Goal: Task Accomplishment & Management: Manage account settings

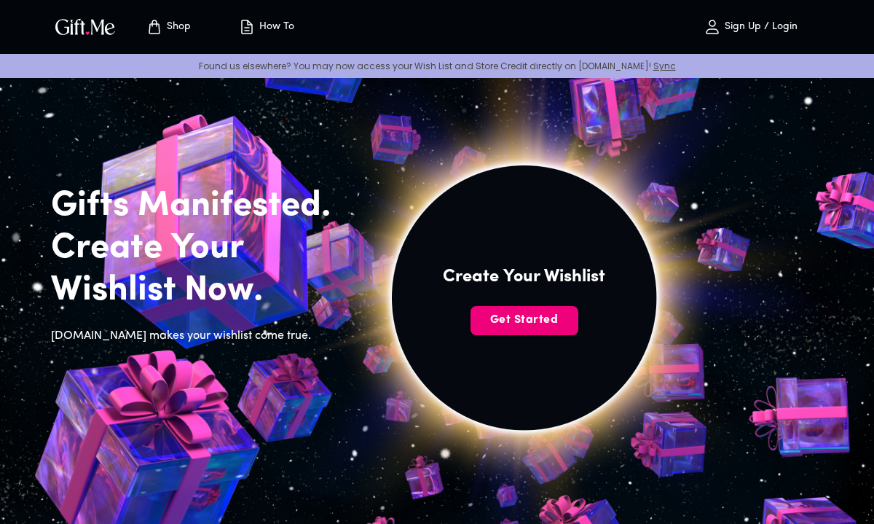
click at [513, 321] on span "Get Started" at bounding box center [525, 320] width 108 height 16
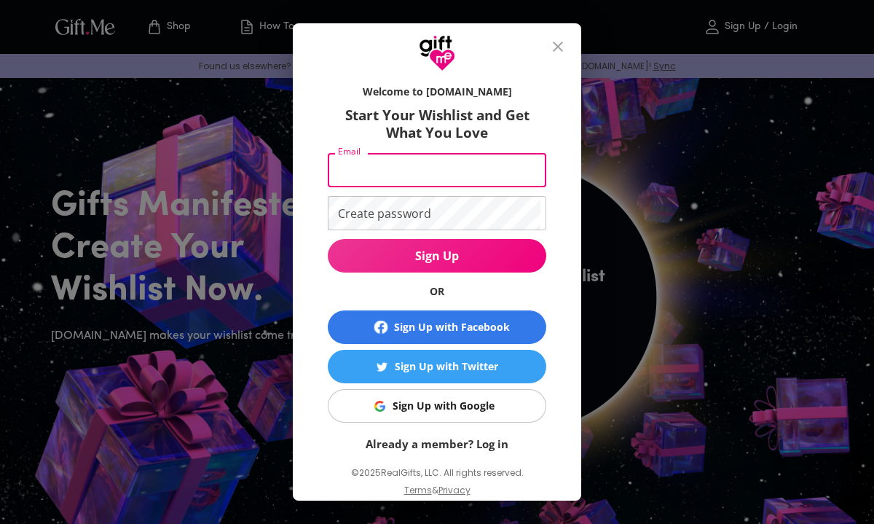
click at [372, 164] on input "Email" at bounding box center [434, 170] width 213 height 34
type input "lilynbrewer@gmail.com"
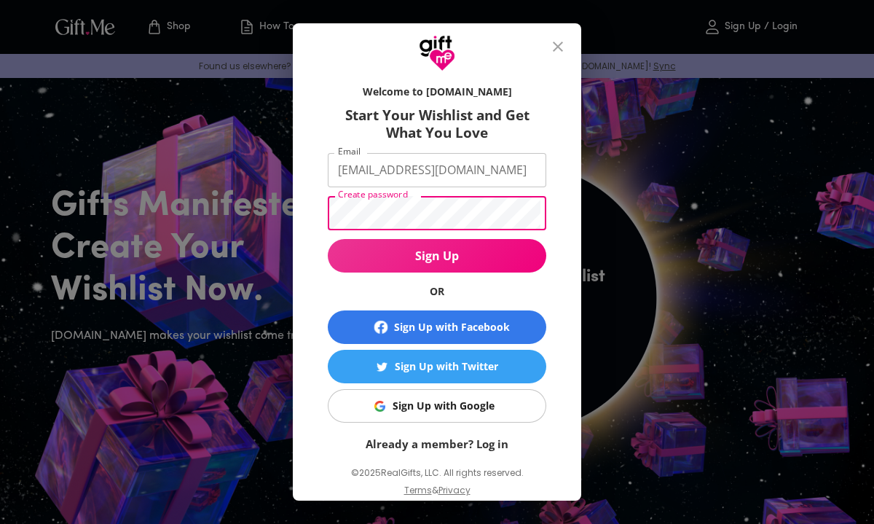
click at [328, 239] on button "Sign Up" at bounding box center [437, 256] width 219 height 34
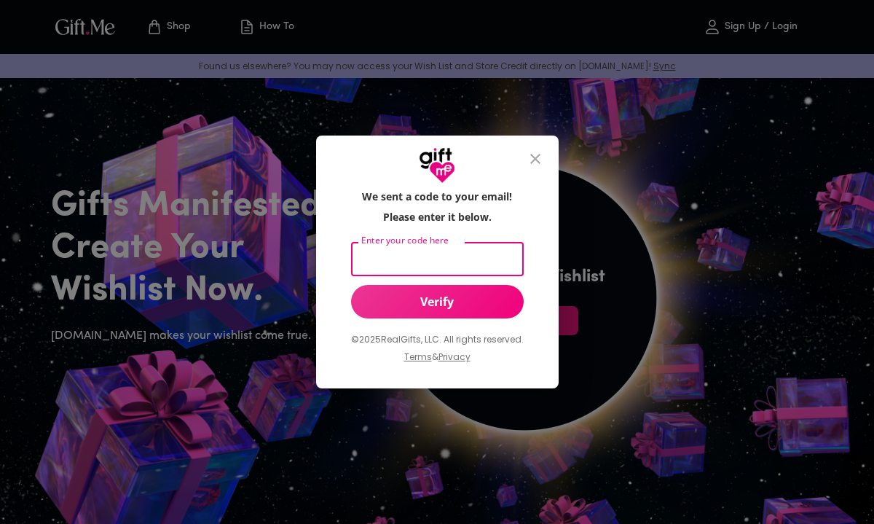
click at [452, 261] on input "Enter your code here" at bounding box center [434, 259] width 167 height 34
type input "224707"
click at [433, 305] on span "Verify" at bounding box center [437, 302] width 173 height 16
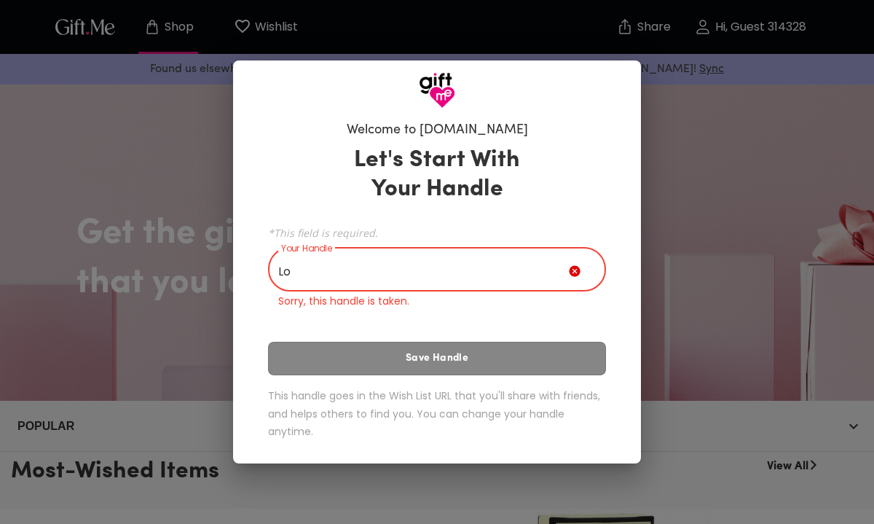
type input "L"
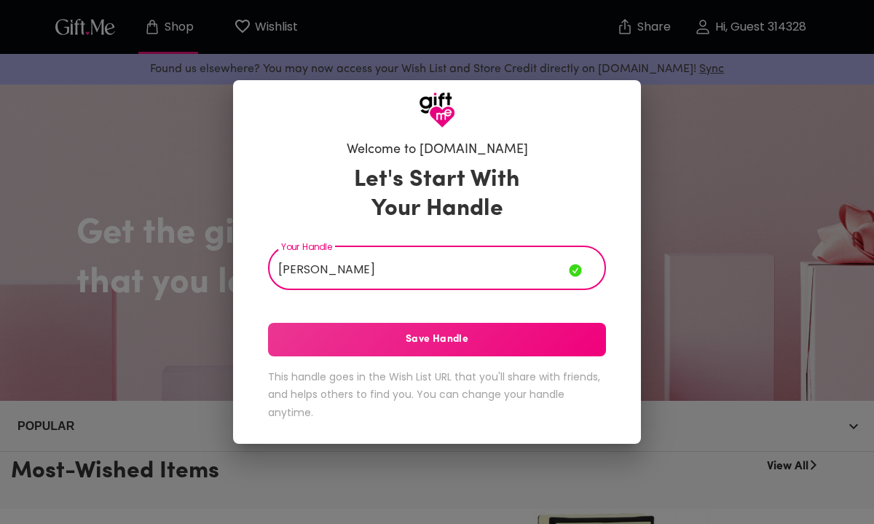
type input "[PERSON_NAME]"
click at [448, 341] on span "Save Handle" at bounding box center [437, 339] width 338 height 16
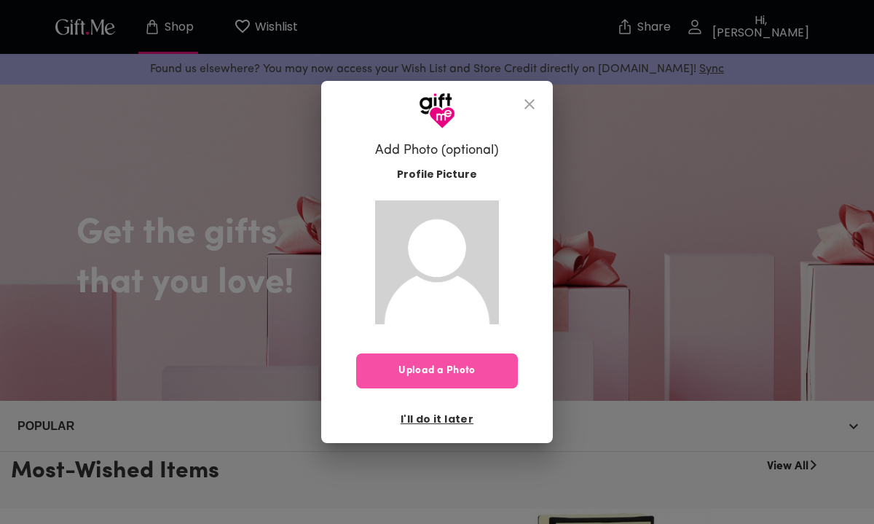
click at [450, 383] on button "Upload a Photo" at bounding box center [437, 370] width 162 height 35
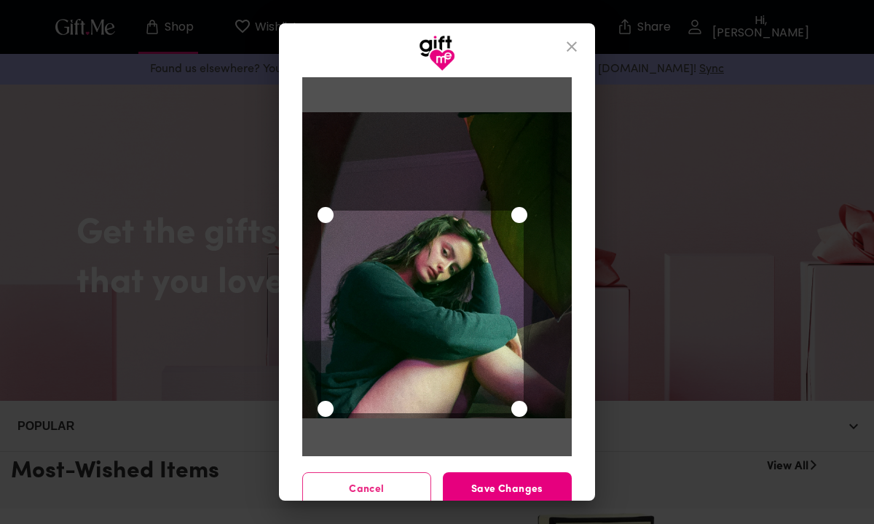
click at [447, 327] on div "Use the arrow keys to move the crop selection area" at bounding box center [422, 311] width 202 height 202
click at [483, 497] on button "Save Changes" at bounding box center [507, 489] width 129 height 35
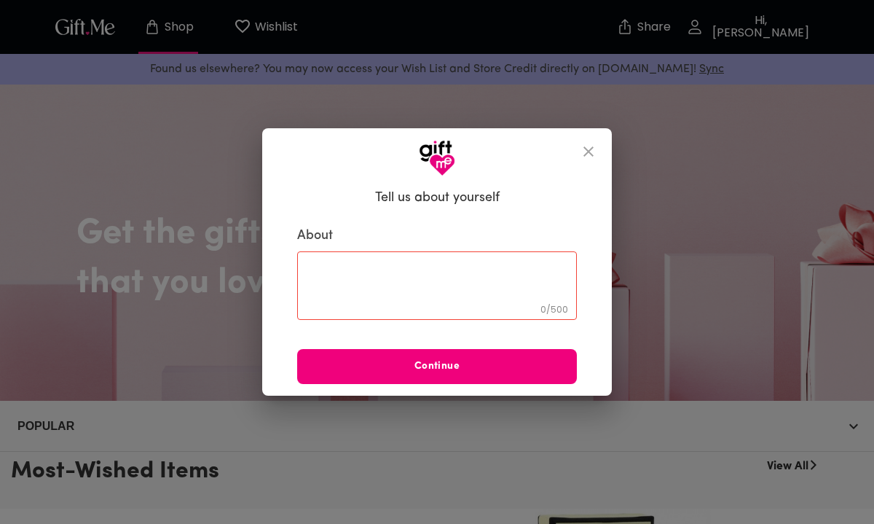
click at [390, 358] on button "Continue" at bounding box center [437, 366] width 280 height 35
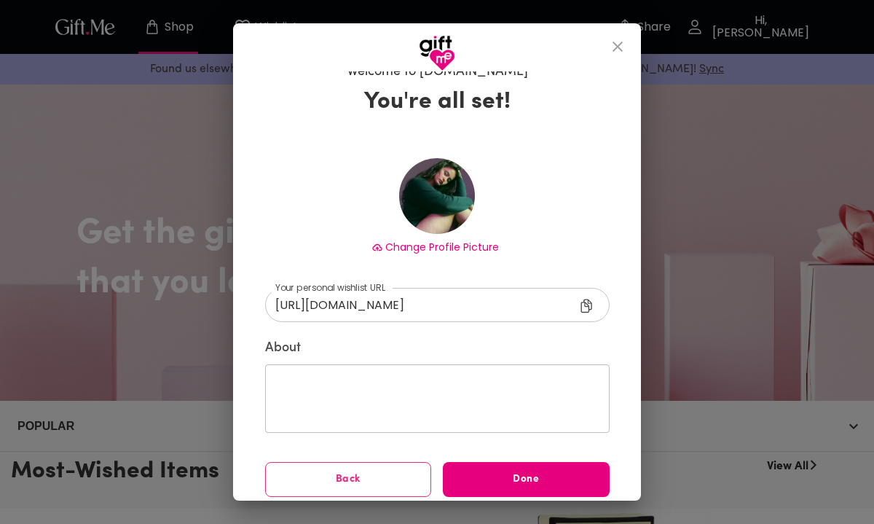
scroll to position [29, 0]
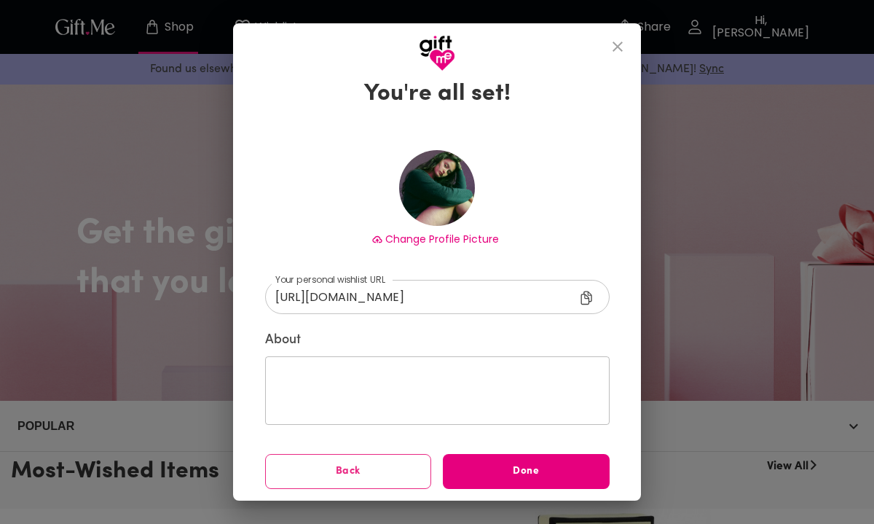
click at [585, 296] on icon at bounding box center [585, 298] width 11 height 14
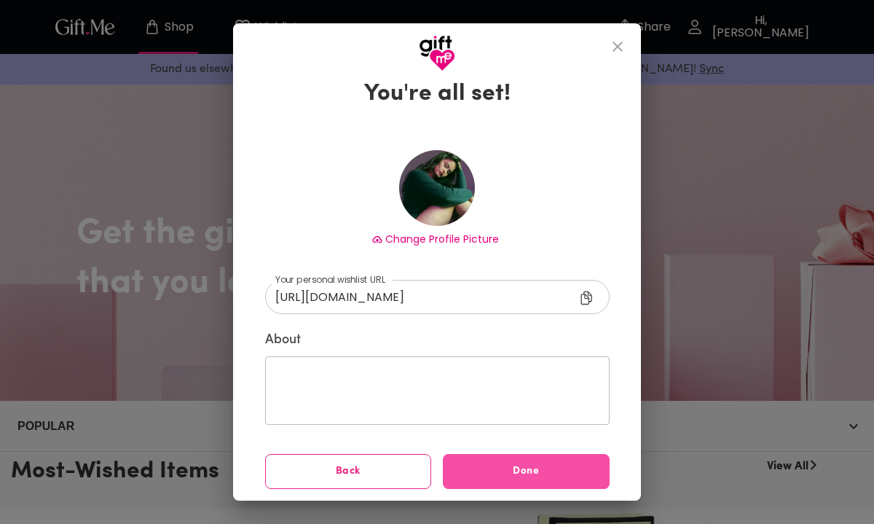
click at [520, 479] on button "Done" at bounding box center [526, 471] width 167 height 35
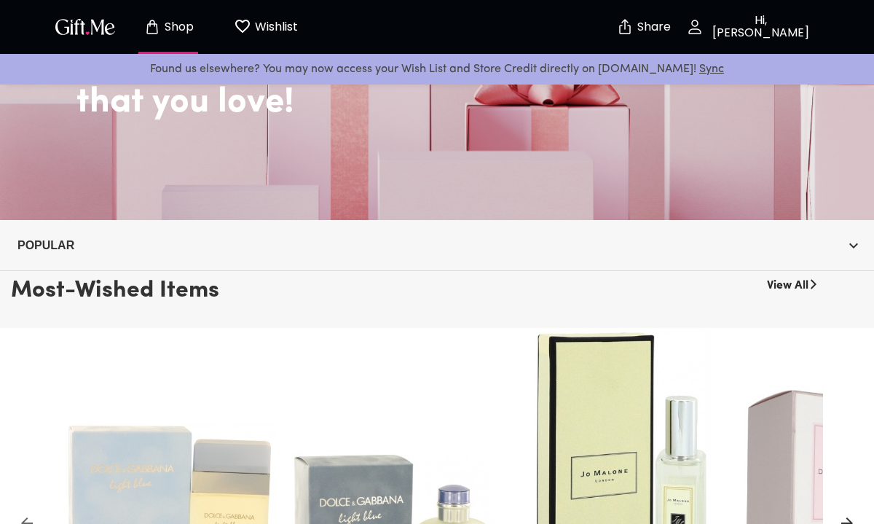
scroll to position [181, 0]
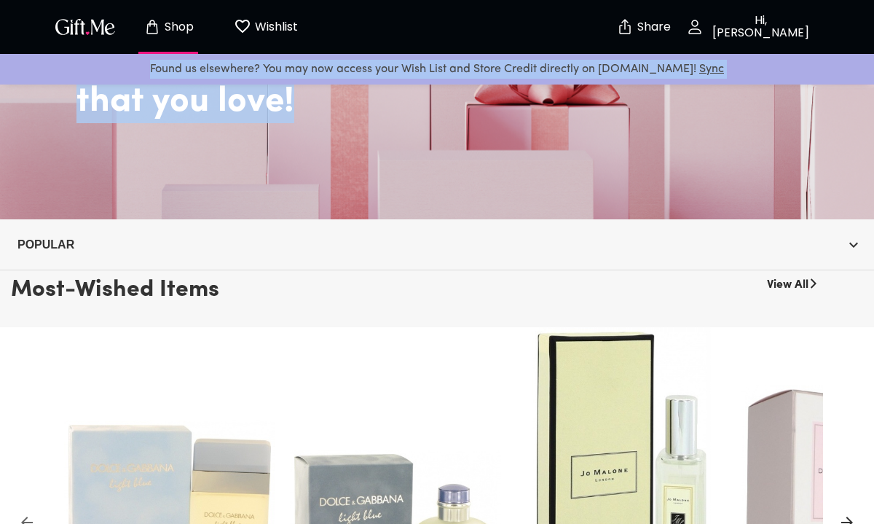
drag, startPoint x: 321, startPoint y: 101, endPoint x: 270, endPoint y: 20, distance: 95.6
click at [271, 21] on p "Wishlist" at bounding box center [274, 26] width 47 height 19
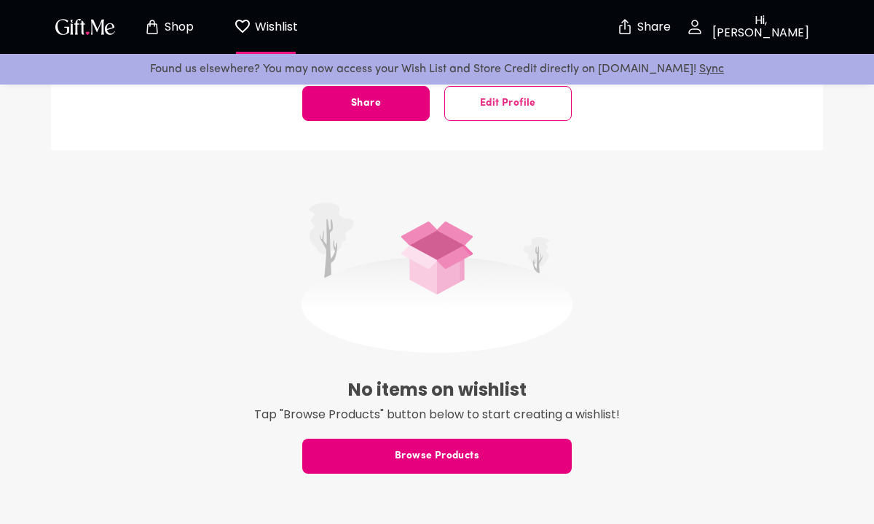
scroll to position [272, 0]
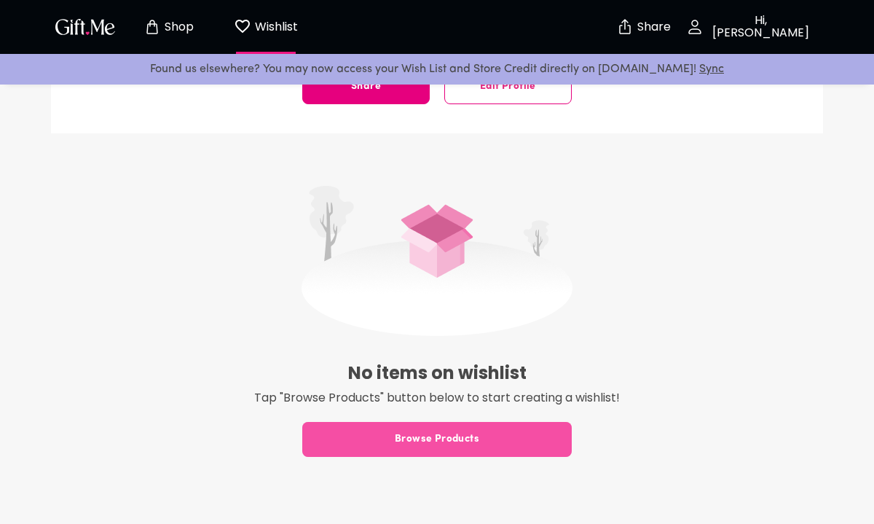
click at [487, 452] on button "Browse Products" at bounding box center [436, 439] width 269 height 35
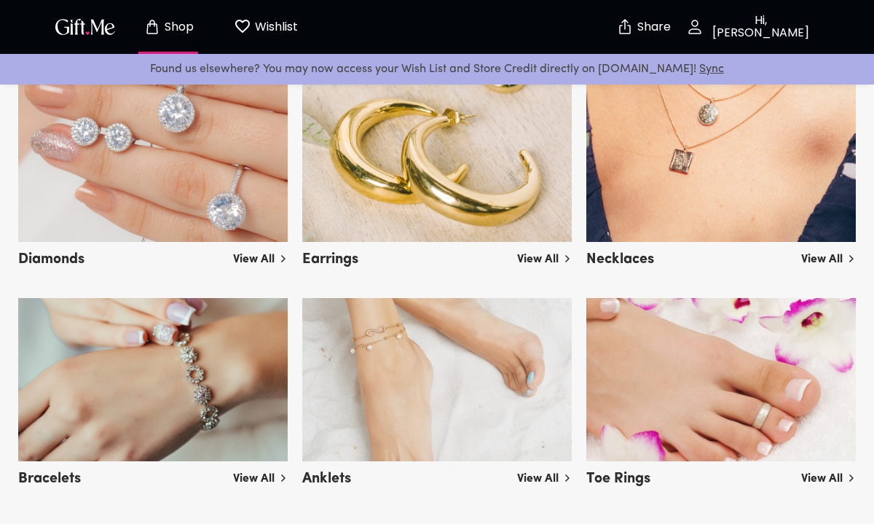
scroll to position [2113, 0]
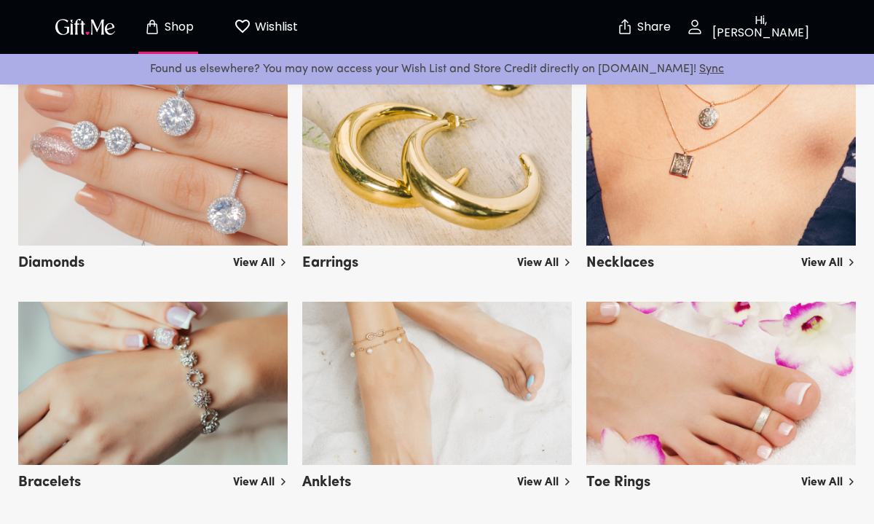
click at [699, 65] on link "Sync" at bounding box center [711, 69] width 25 height 12
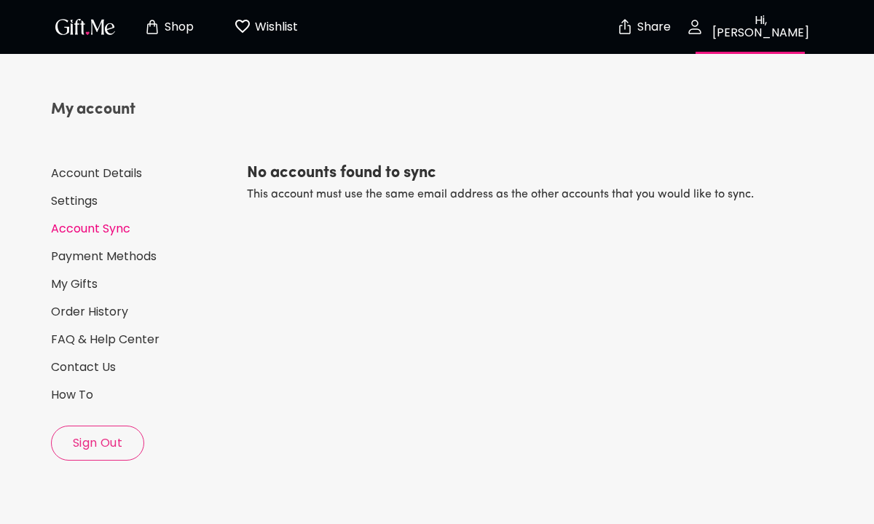
click at [258, 36] on button "Wishlist 0" at bounding box center [266, 27] width 80 height 47
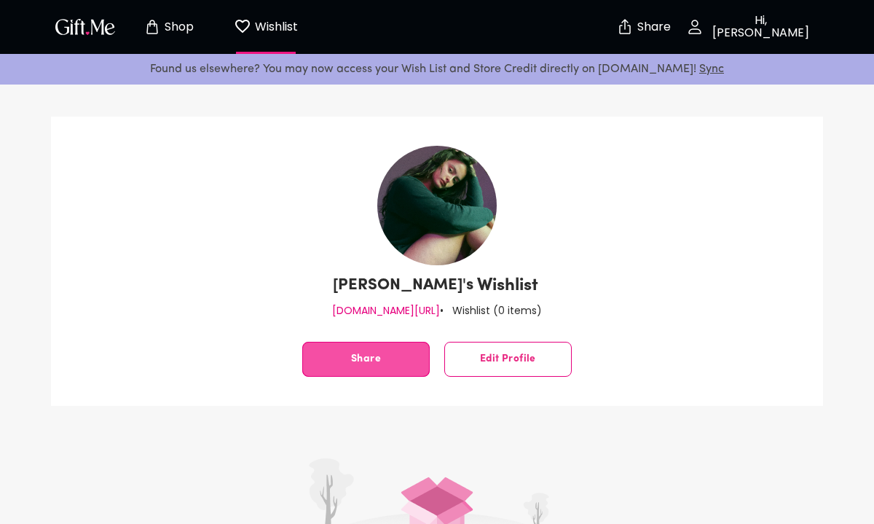
click at [387, 363] on button "Share" at bounding box center [365, 359] width 127 height 35
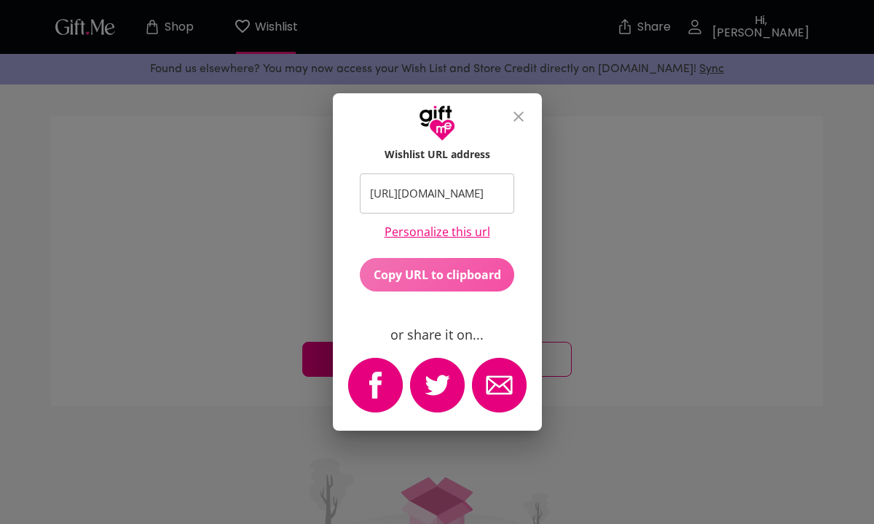
click at [422, 277] on span "Copy URL to clipboard" at bounding box center [437, 275] width 154 height 16
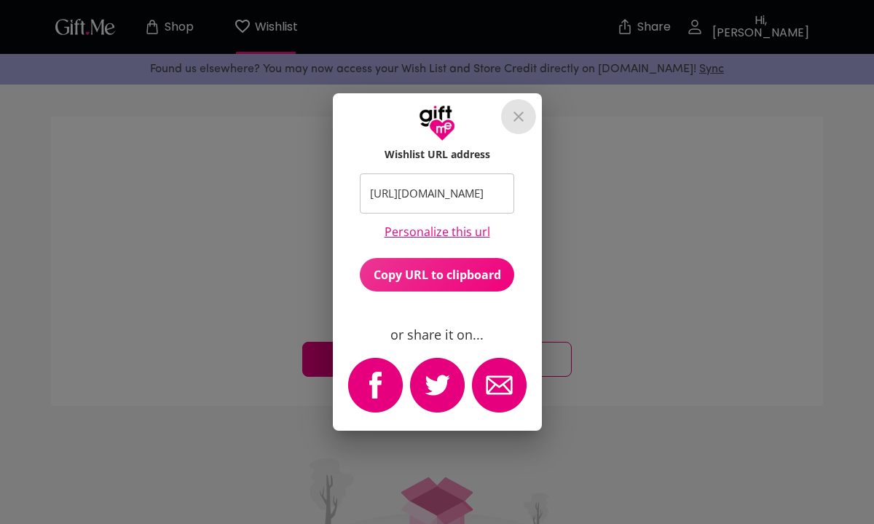
click at [518, 114] on icon "close" at bounding box center [518, 116] width 17 height 17
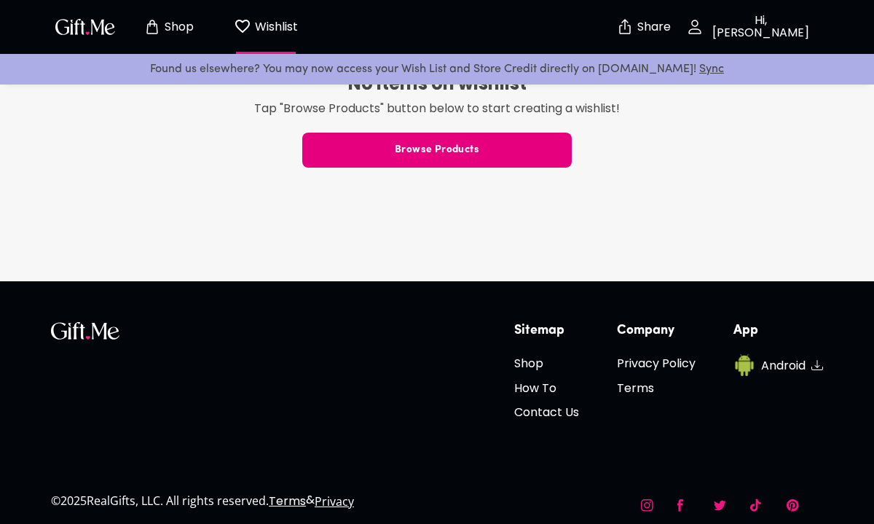
scroll to position [574, 0]
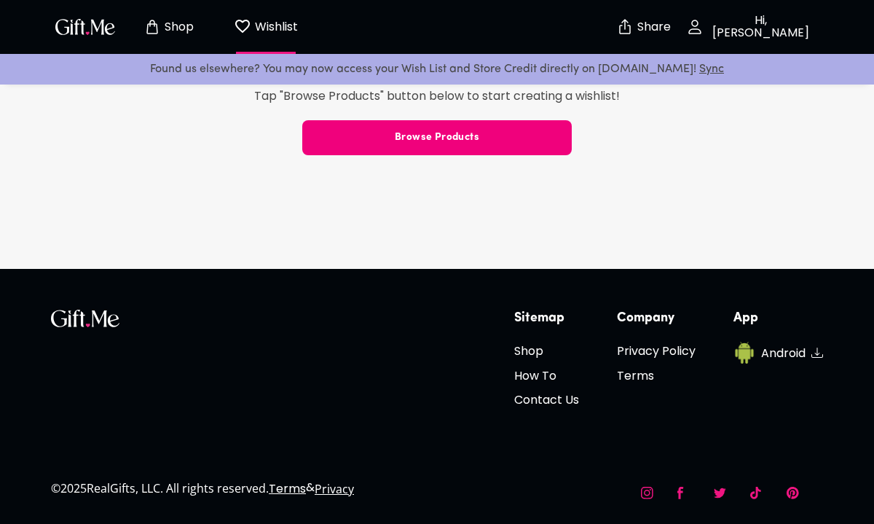
click at [428, 132] on span "Browse Products" at bounding box center [436, 138] width 269 height 16
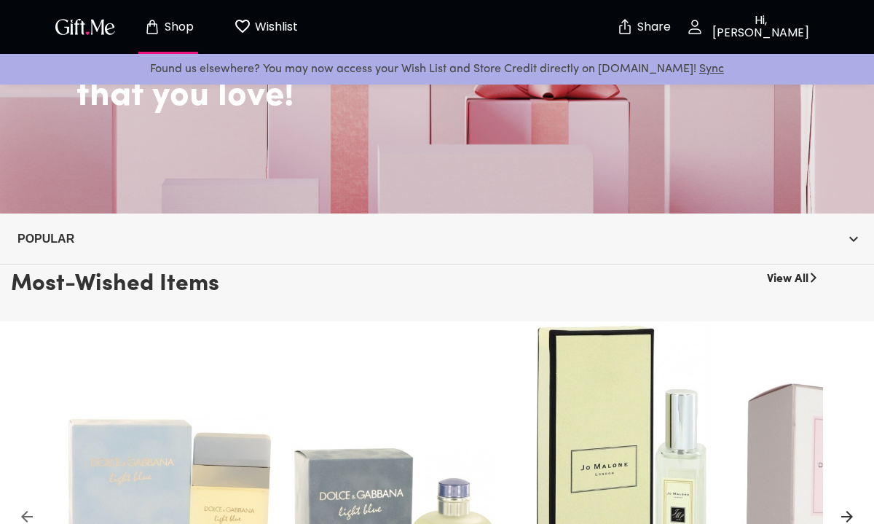
scroll to position [202, 0]
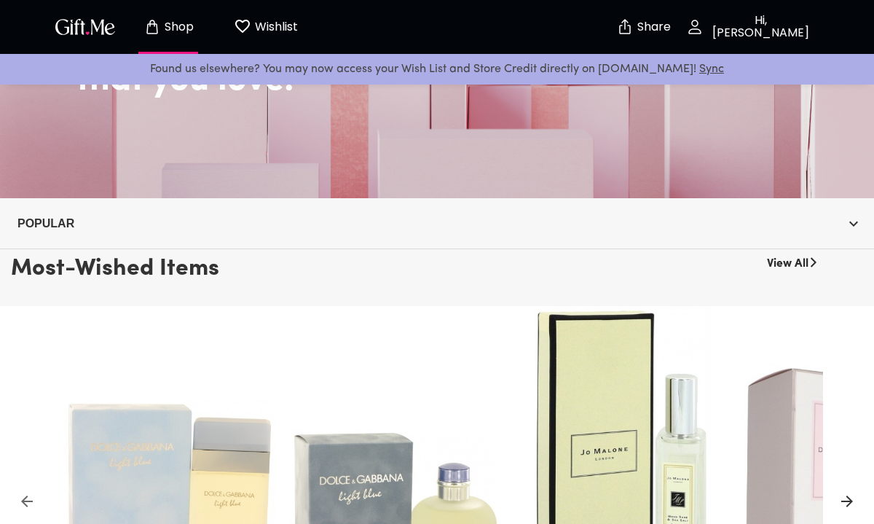
click at [808, 260] on icon at bounding box center [814, 262] width 12 height 12
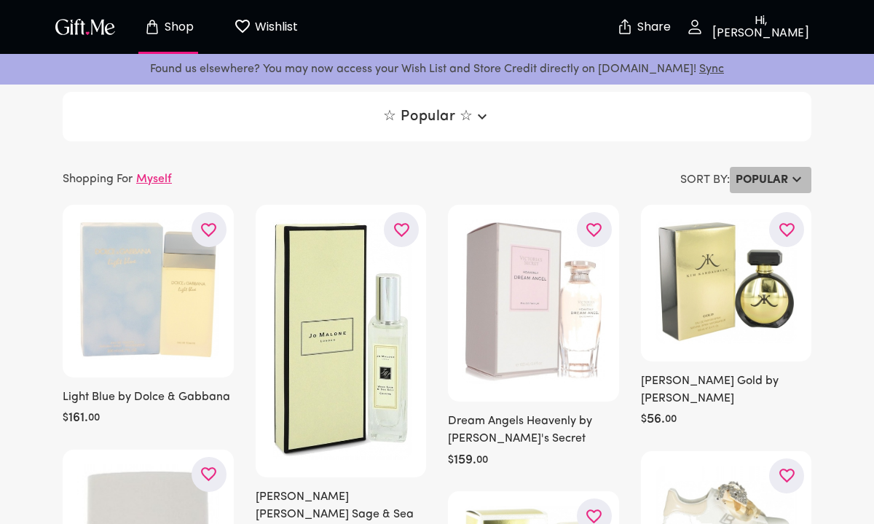
click at [775, 176] on h6 "Popular" at bounding box center [762, 179] width 52 height 17
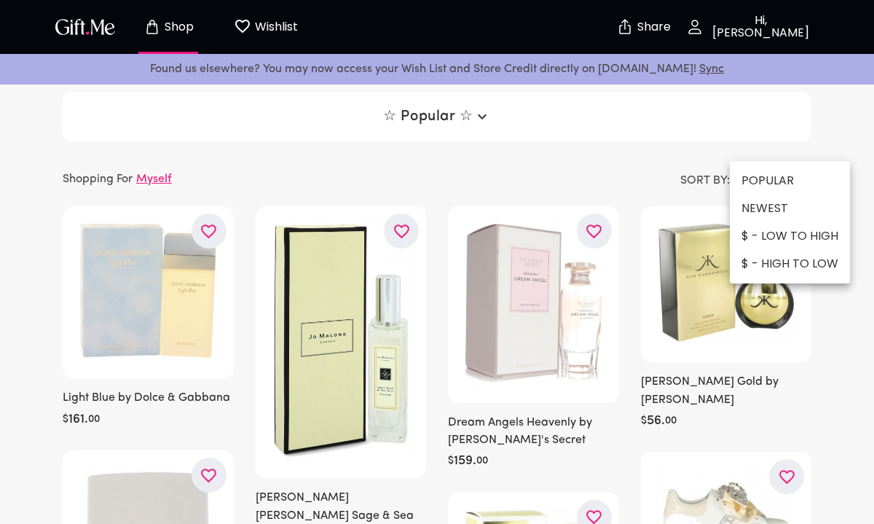
click at [776, 229] on li "$ - LOW TO HIGH" at bounding box center [790, 236] width 120 height 28
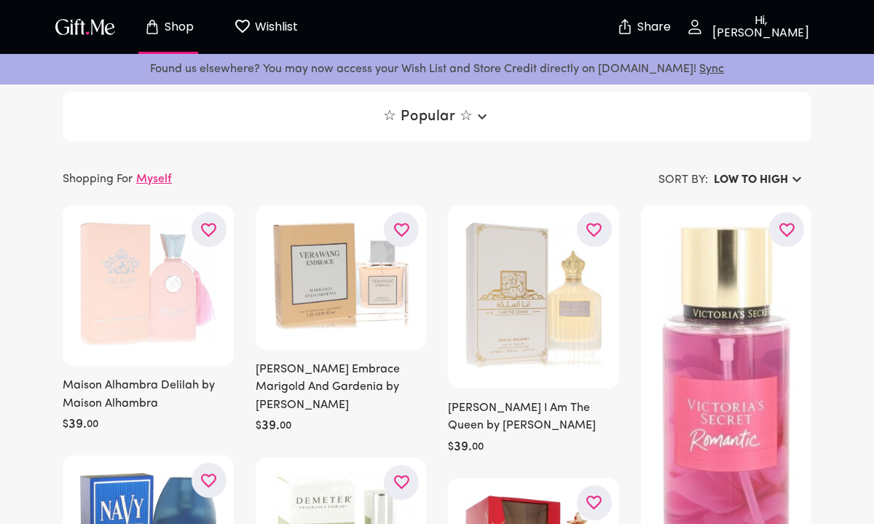
click at [784, 172] on h6 "LOW TO HIGH" at bounding box center [751, 179] width 74 height 17
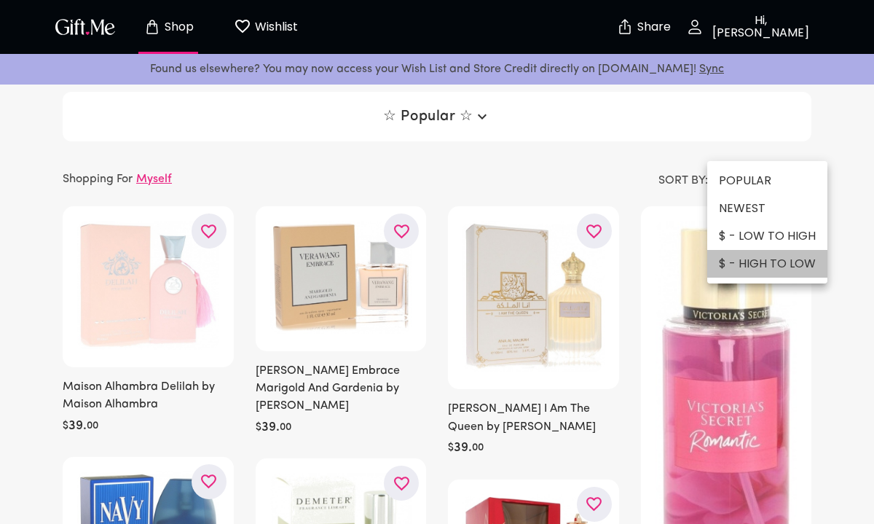
click at [766, 258] on li "$ - HIGH TO LOW" at bounding box center [767, 264] width 120 height 28
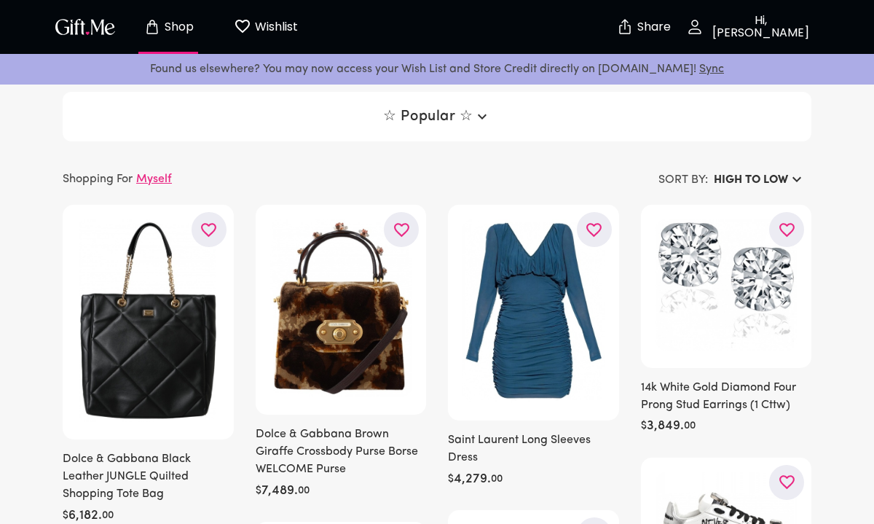
click at [770, 173] on h6 "HIGH TO LOW" at bounding box center [751, 179] width 74 height 17
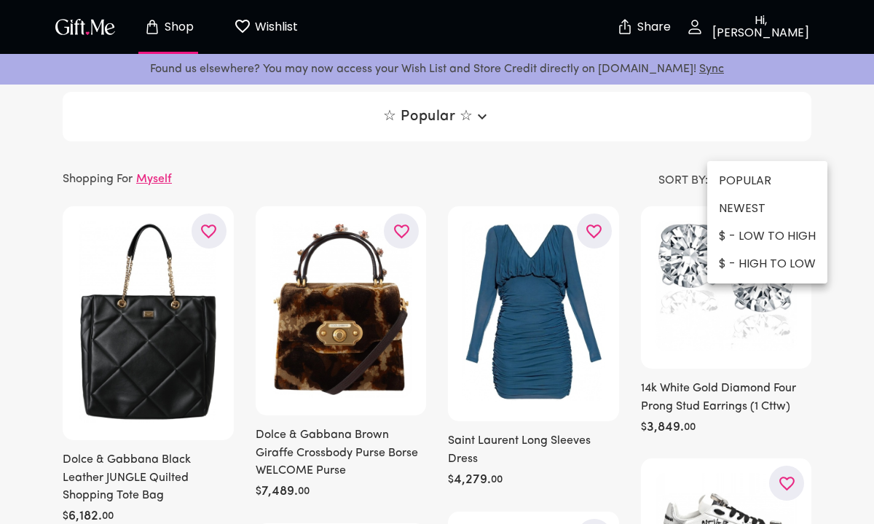
click at [756, 213] on li "NEWEST" at bounding box center [767, 208] width 120 height 28
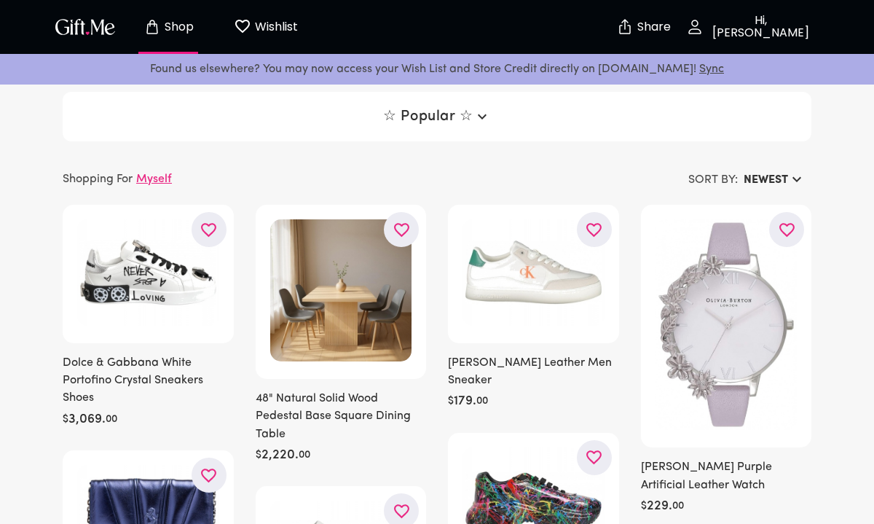
click at [188, 25] on p "Shop" at bounding box center [177, 27] width 33 height 12
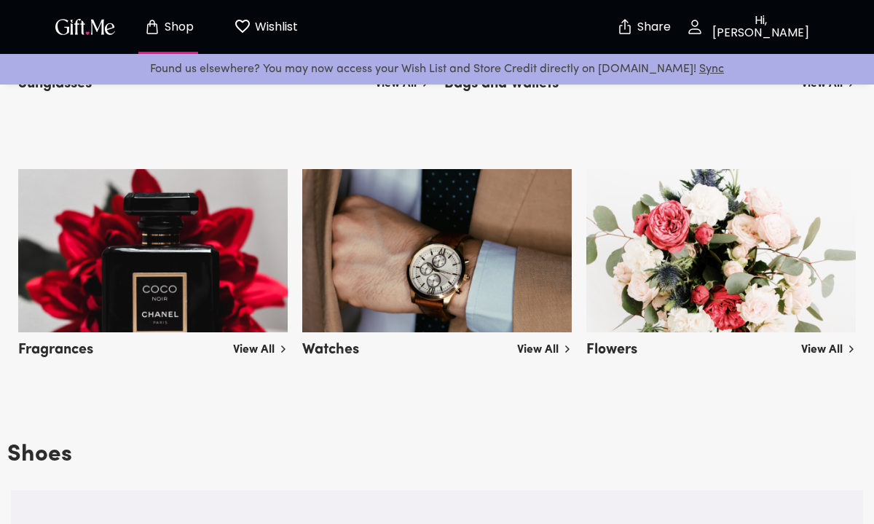
scroll to position [1245, 0]
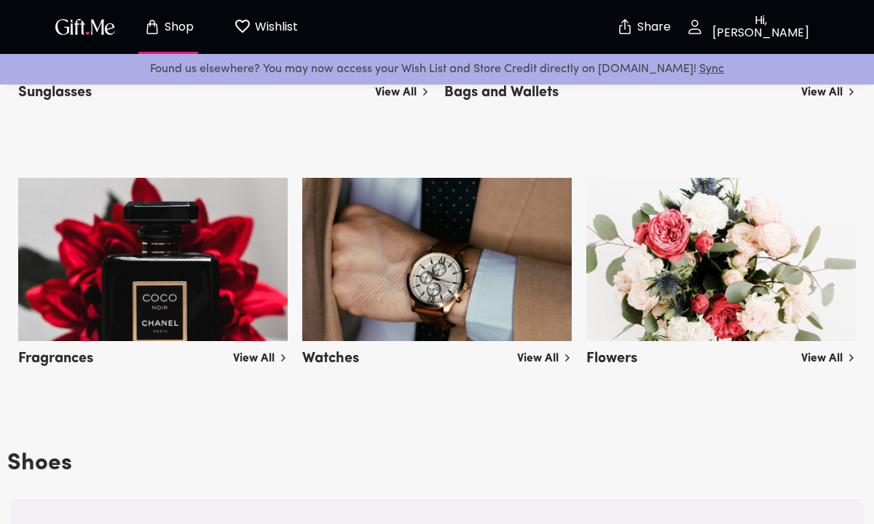
click at [158, 231] on img at bounding box center [152, 259] width 269 height 163
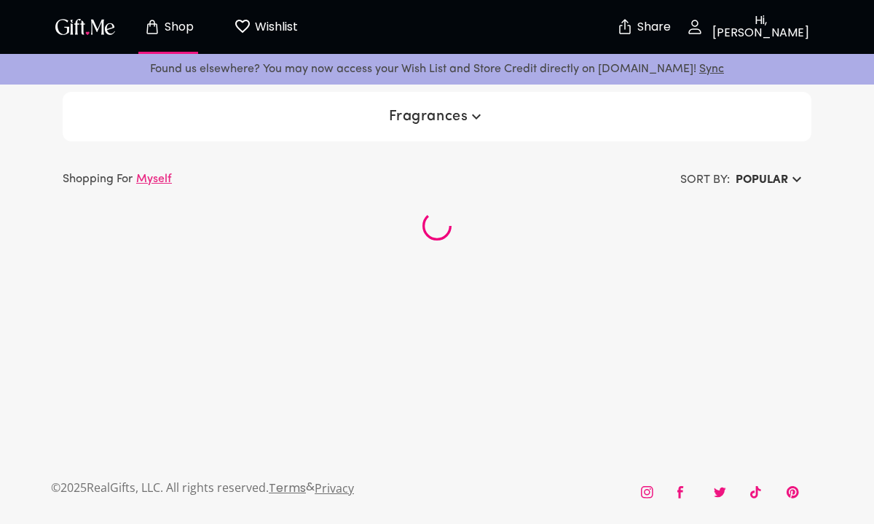
click at [472, 105] on button "Fragrances" at bounding box center [437, 116] width 109 height 26
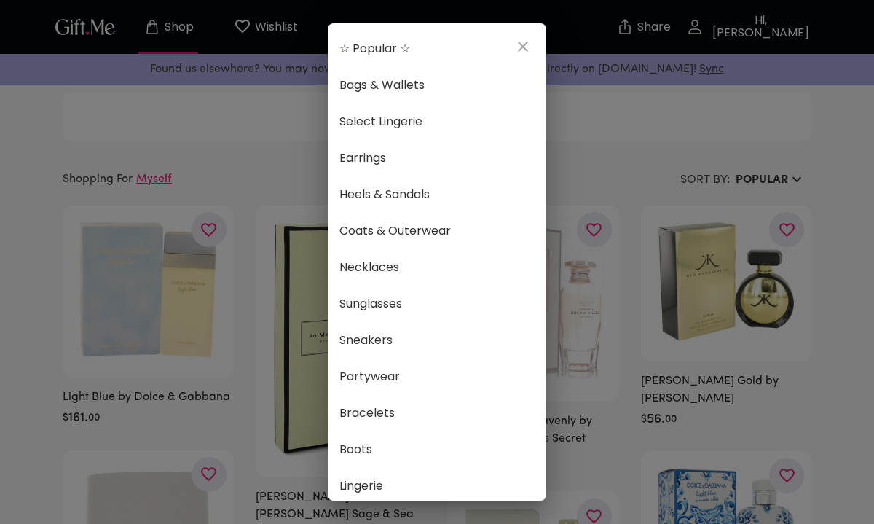
click at [599, 168] on div "☆ Popular ☆ Bags & Wallets Select Lingerie Earrings Heels & Sandals Coats & Out…" at bounding box center [437, 262] width 874 height 524
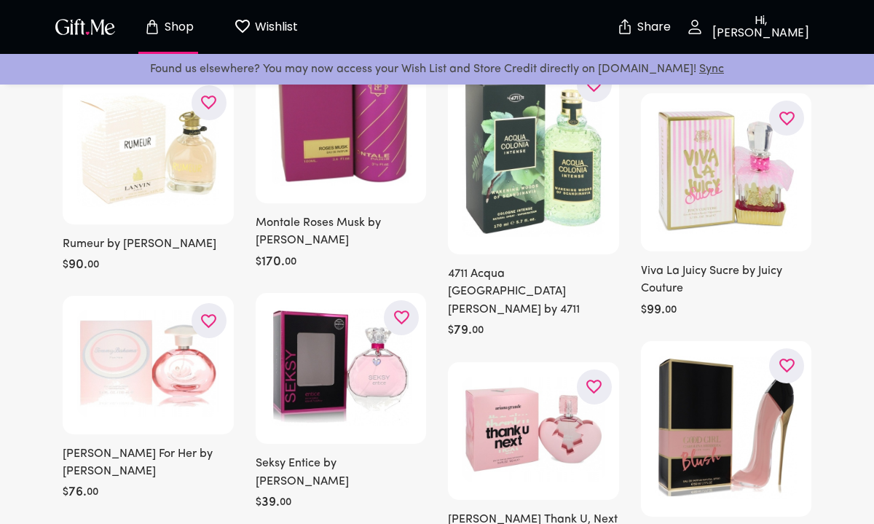
scroll to position [12793, 0]
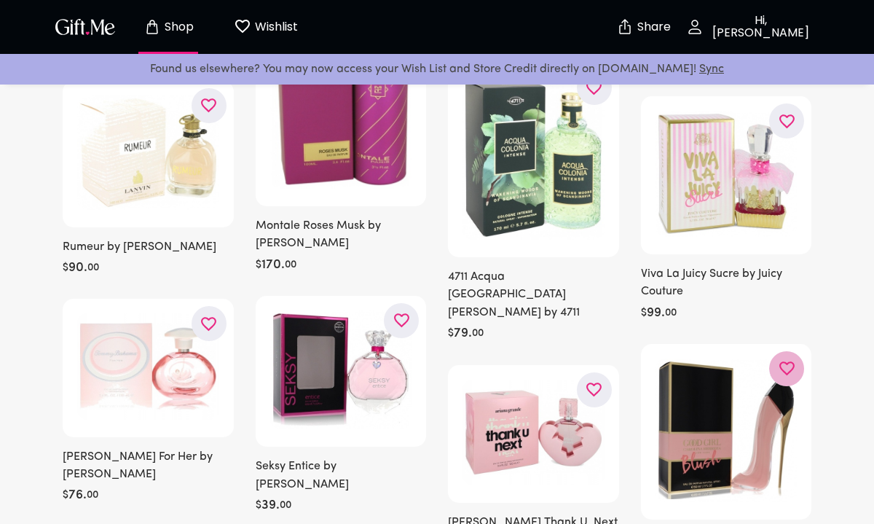
click at [793, 351] on button "button" at bounding box center [786, 368] width 35 height 35
click at [728, 358] on img at bounding box center [727, 429] width 142 height 143
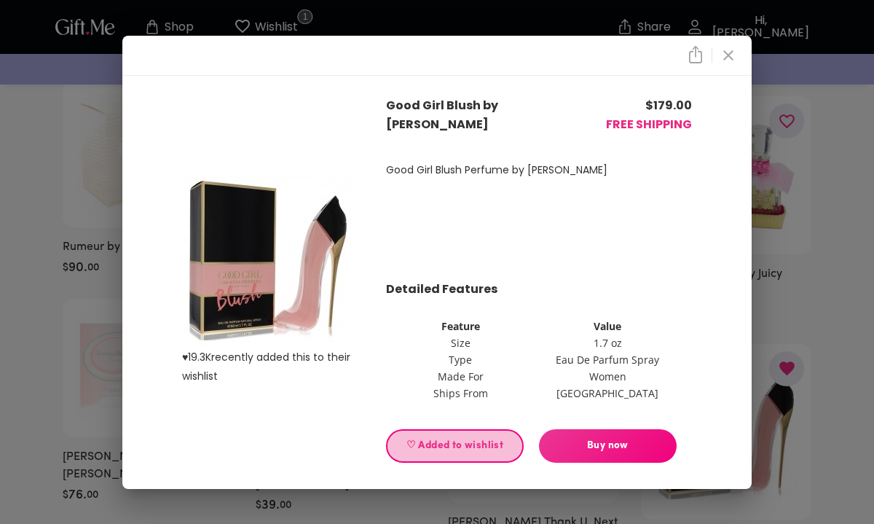
click at [468, 448] on span "♡ Added to wishlist" at bounding box center [454, 446] width 113 height 16
click at [455, 450] on span "♡ Add to wishlist" at bounding box center [454, 446] width 113 height 16
click at [726, 52] on icon "close" at bounding box center [728, 55] width 10 height 10
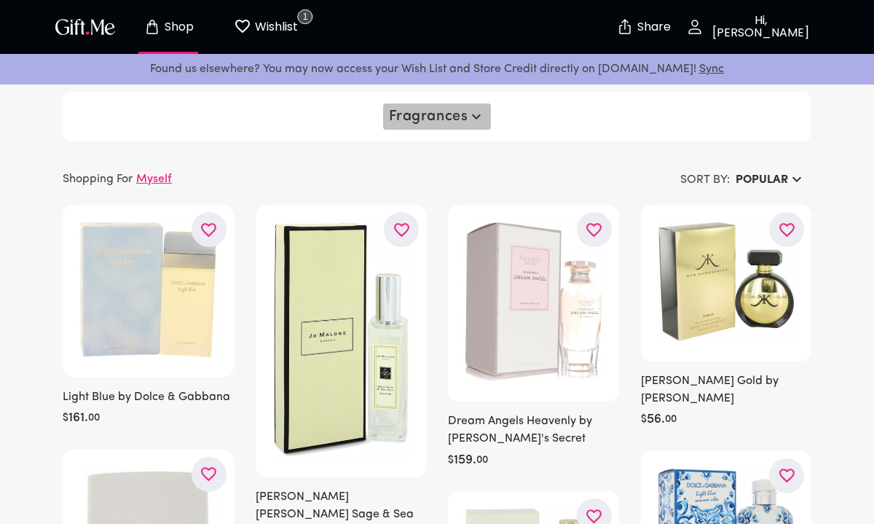
click at [439, 118] on span "Fragrances" at bounding box center [437, 116] width 97 height 17
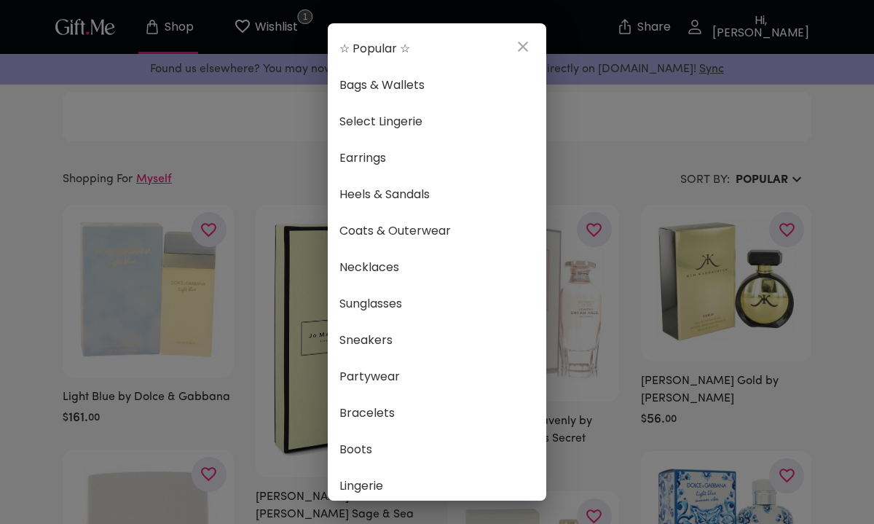
click at [439, 118] on span "Select Lingerie" at bounding box center [436, 121] width 195 height 19
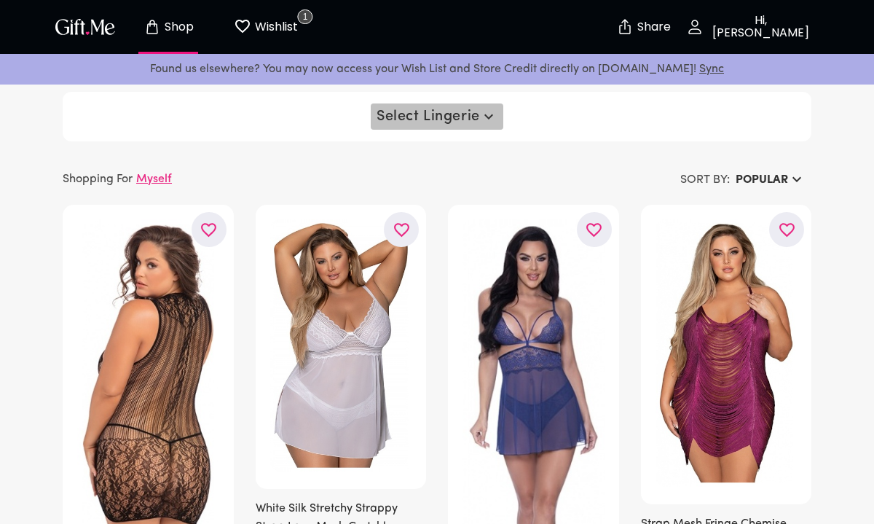
click at [442, 120] on span "Select Lingerie" at bounding box center [437, 116] width 121 height 17
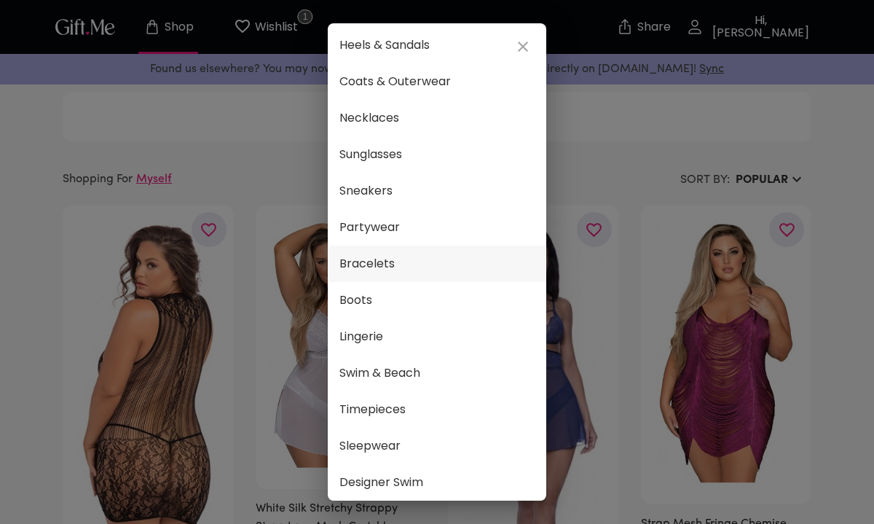
scroll to position [149, 0]
click at [386, 339] on span "Lingerie" at bounding box center [436, 337] width 195 height 19
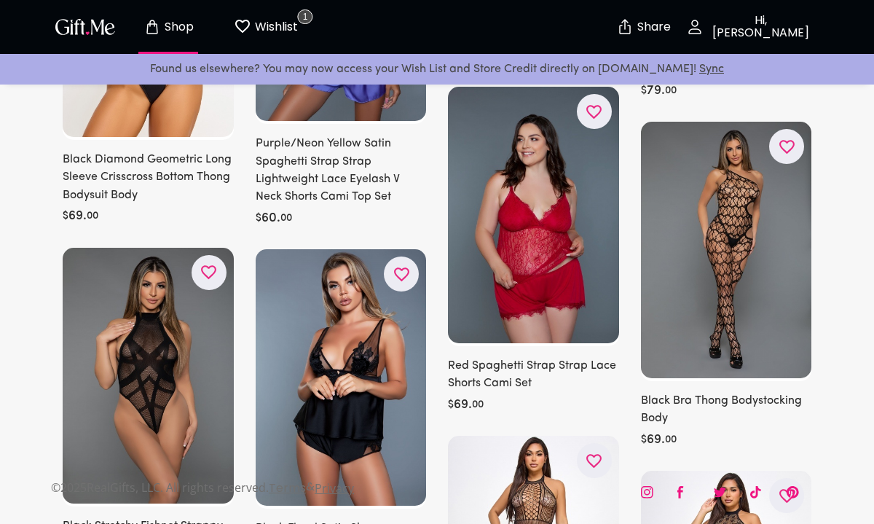
scroll to position [12265, 0]
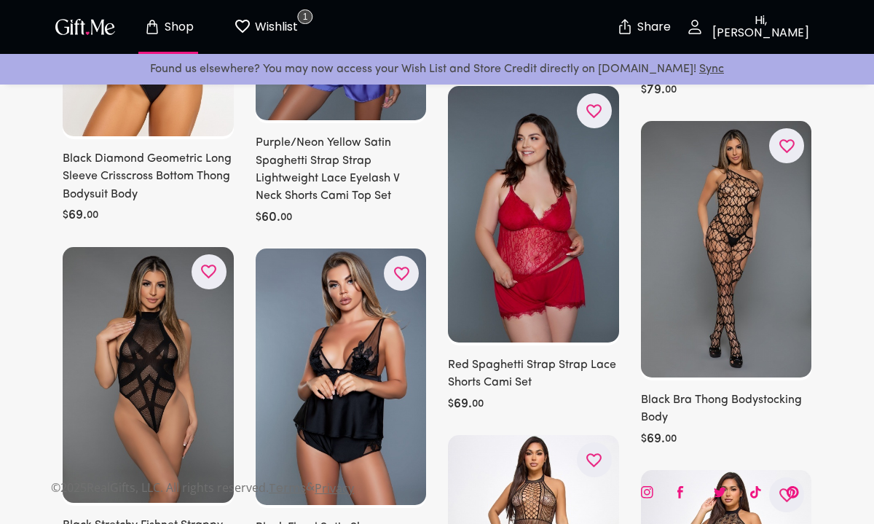
click at [351, 347] on img at bounding box center [341, 376] width 171 height 256
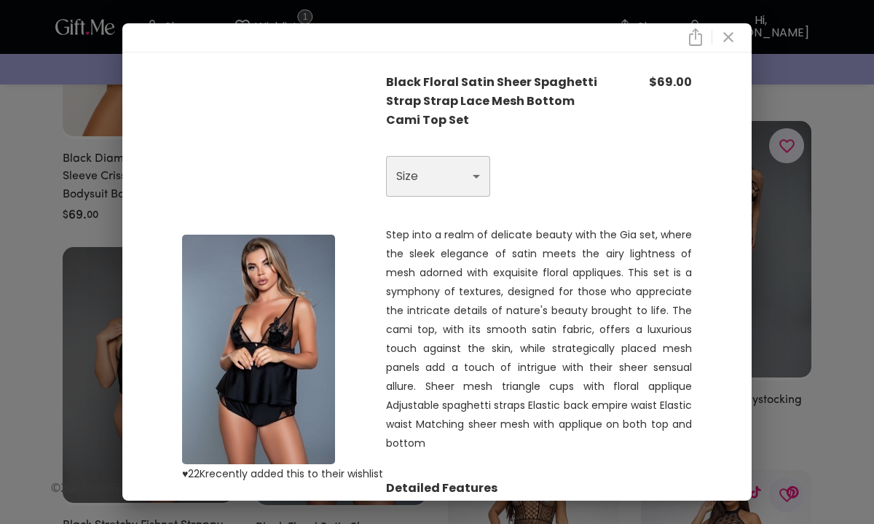
click at [457, 169] on select "Choose One XL" at bounding box center [438, 176] width 104 height 41
select select "?"
click at [386, 156] on select "Choose One XL" at bounding box center [438, 176] width 104 height 41
click at [457, 179] on select "Choose One XL" at bounding box center [438, 176] width 104 height 41
click at [728, 32] on icon "close" at bounding box center [728, 36] width 17 height 17
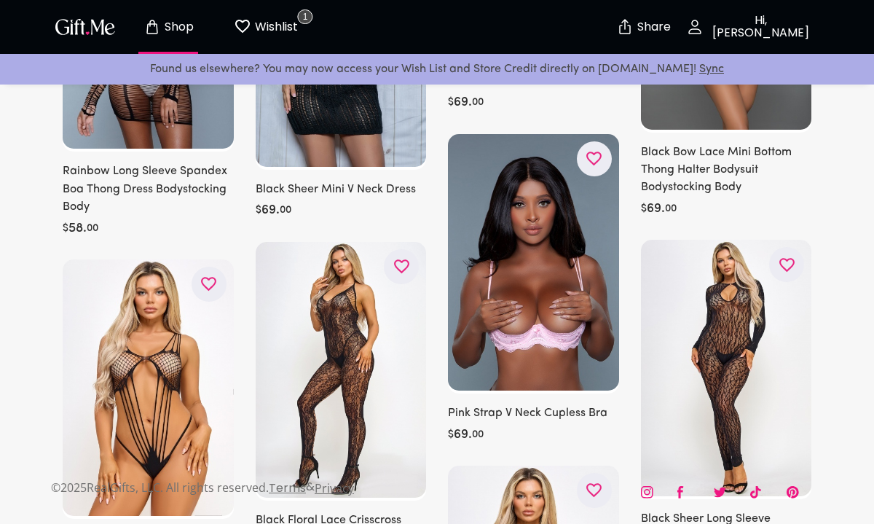
scroll to position [8286, 0]
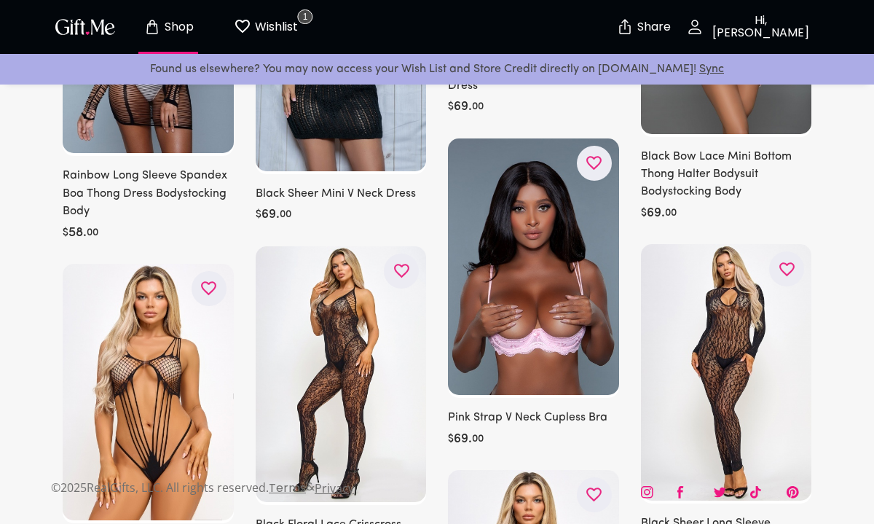
click at [543, 348] on img at bounding box center [533, 266] width 171 height 257
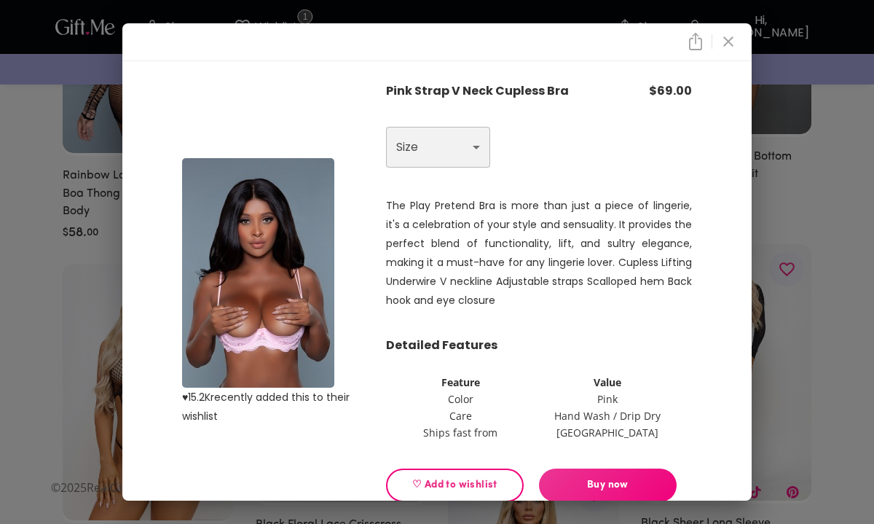
click at [454, 151] on select "Choose One S M L XL" at bounding box center [438, 147] width 104 height 41
select select "M"
click at [386, 127] on select "Choose One S M L XL" at bounding box center [438, 147] width 104 height 41
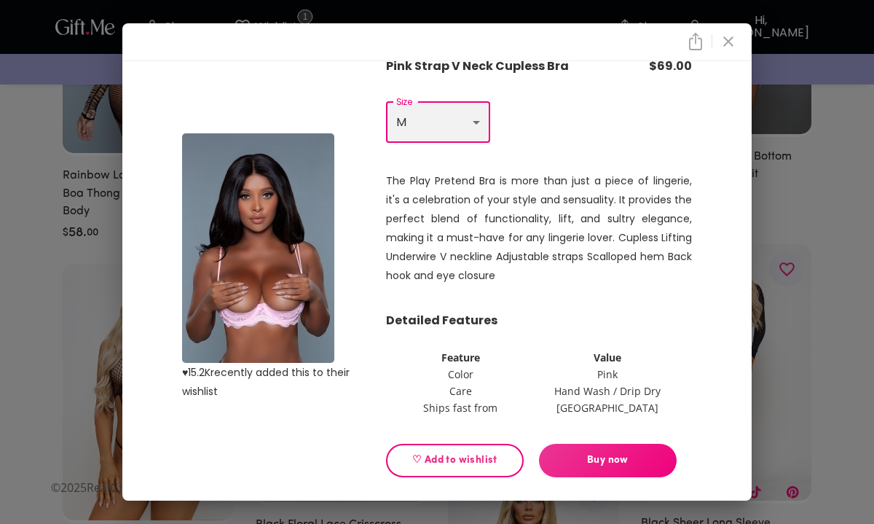
scroll to position [27, 0]
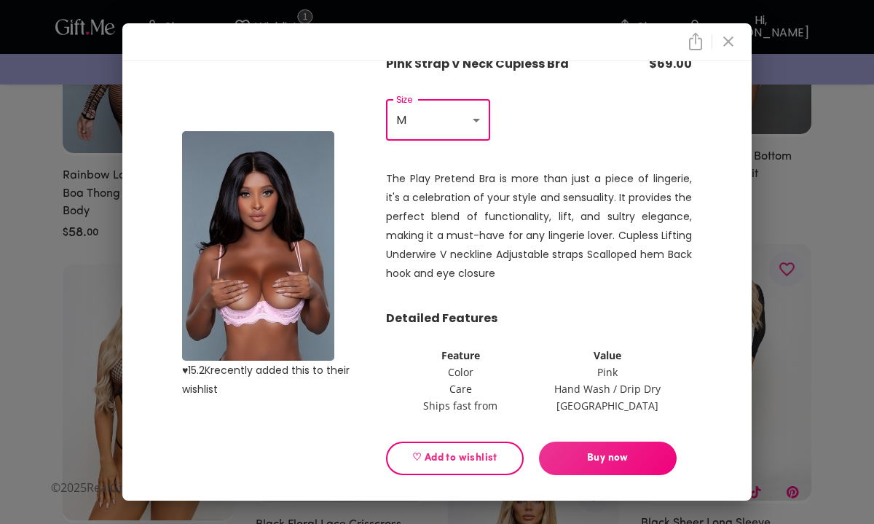
click at [473, 454] on span "♡ Add to wishlist" at bounding box center [454, 458] width 113 height 16
click at [847, 172] on div "♥ 15.2K recently added this to their wishlist Pink Strap V Neck Cupless Bra $ 6…" at bounding box center [437, 262] width 874 height 524
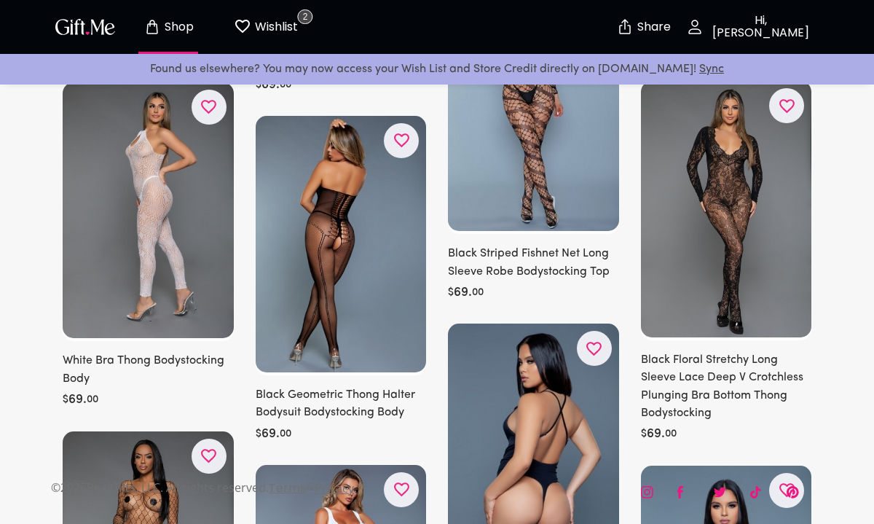
scroll to position [5179, 0]
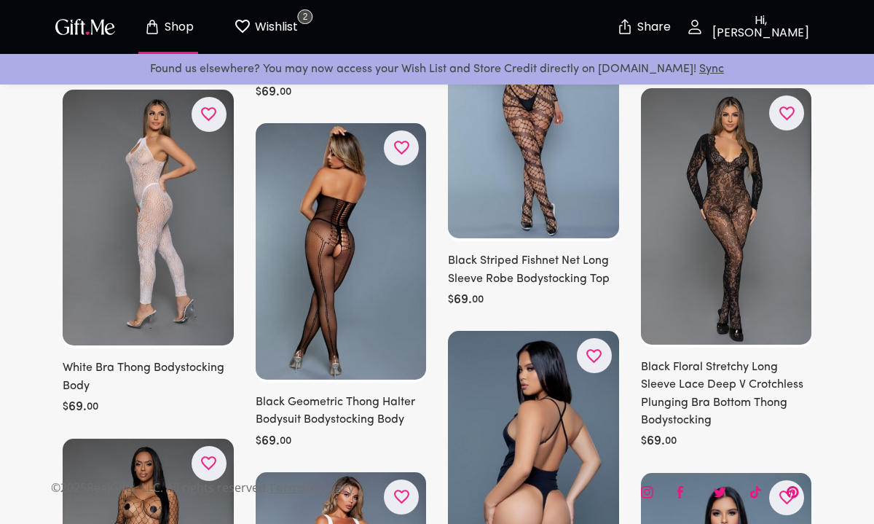
click at [338, 268] on img at bounding box center [341, 251] width 171 height 256
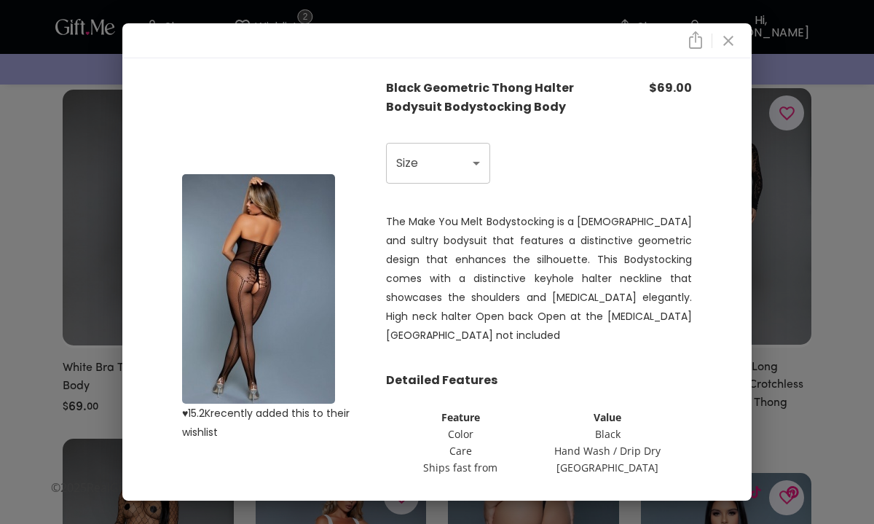
click at [278, 285] on img at bounding box center [258, 288] width 153 height 229
click at [728, 41] on icon "close" at bounding box center [728, 41] width 10 height 10
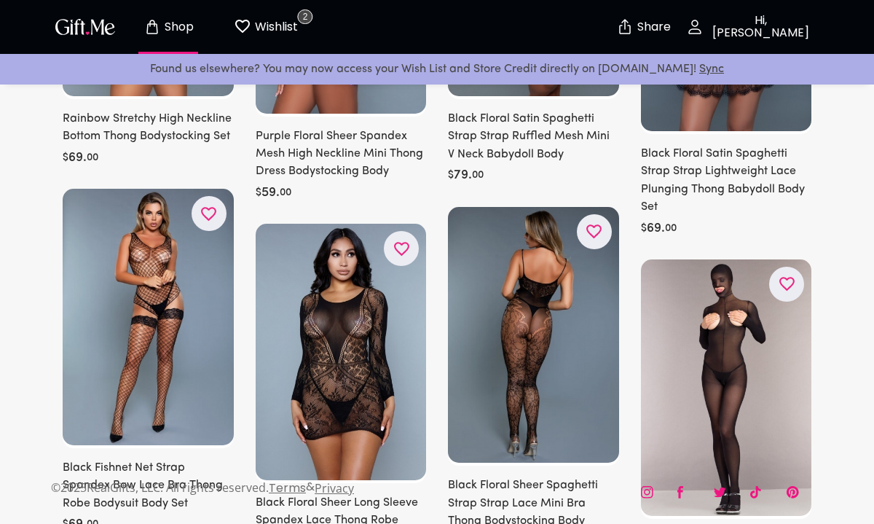
scroll to position [1774, 0]
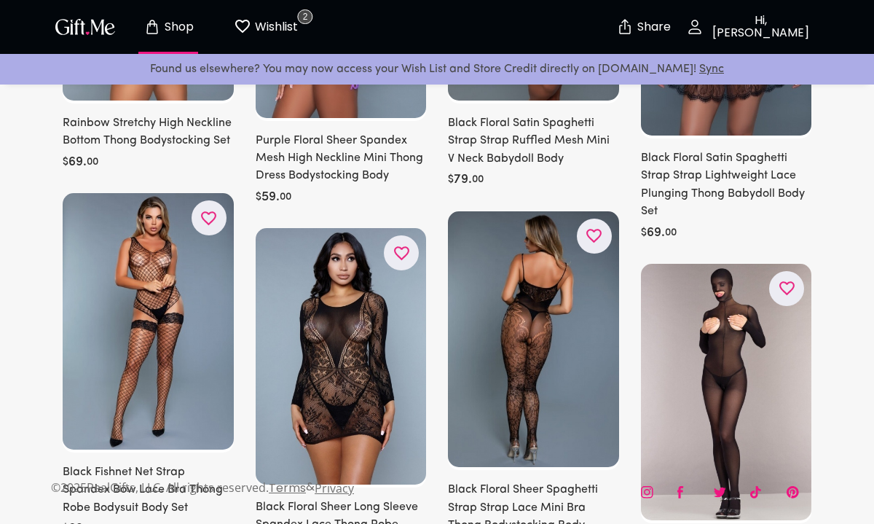
click at [567, 357] on img at bounding box center [533, 339] width 171 height 256
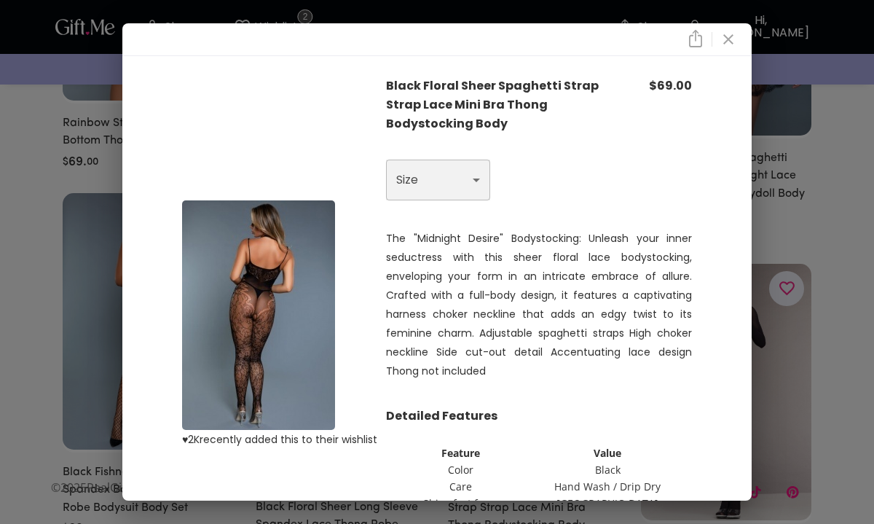
click at [446, 165] on select "Choose One OS Q" at bounding box center [438, 180] width 104 height 41
click at [723, 40] on icon "close" at bounding box center [728, 39] width 17 height 17
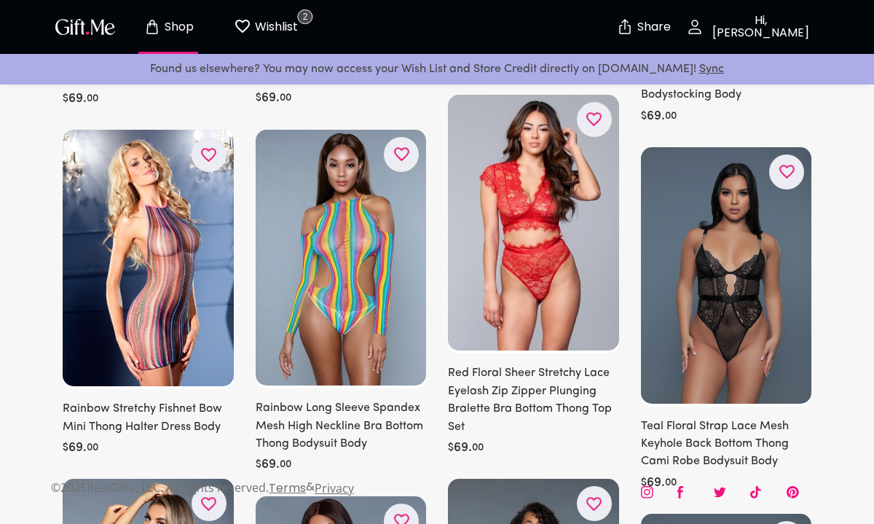
scroll to position [1138, 0]
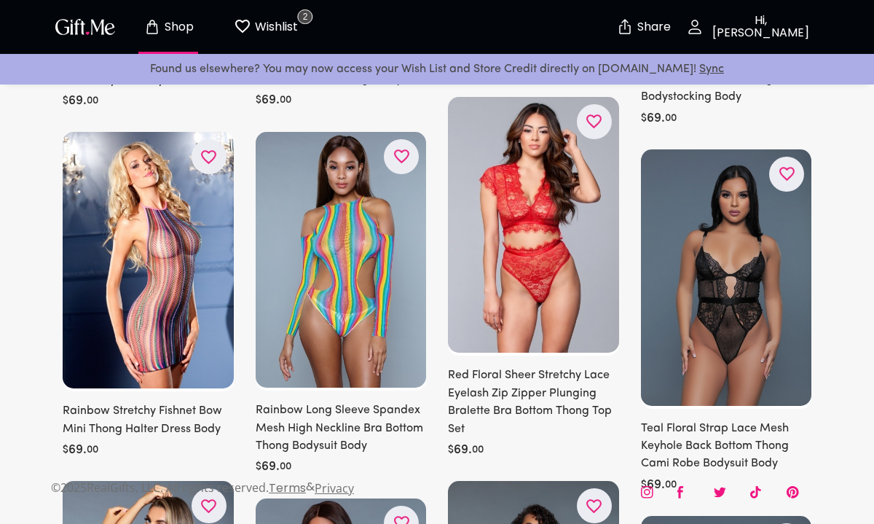
click at [746, 224] on img at bounding box center [726, 277] width 171 height 256
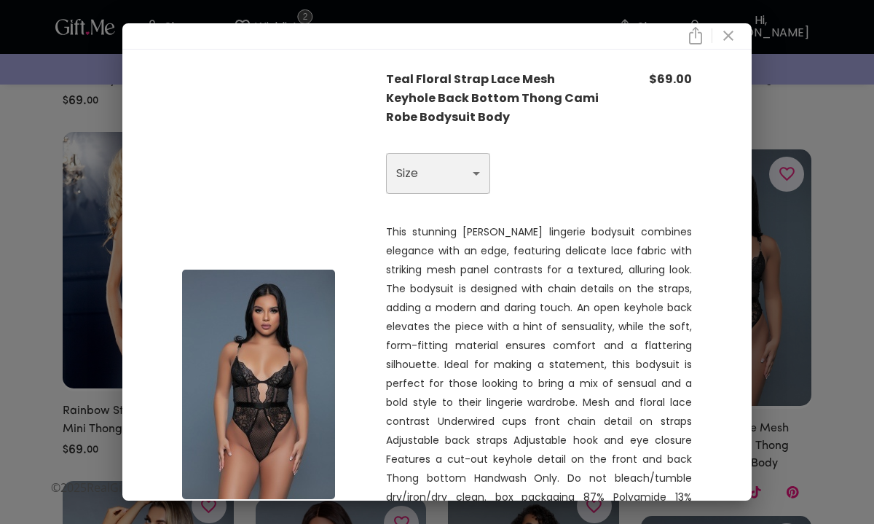
click at [441, 179] on select "Choose One S" at bounding box center [438, 173] width 104 height 41
click at [728, 34] on icon "close" at bounding box center [728, 36] width 10 height 10
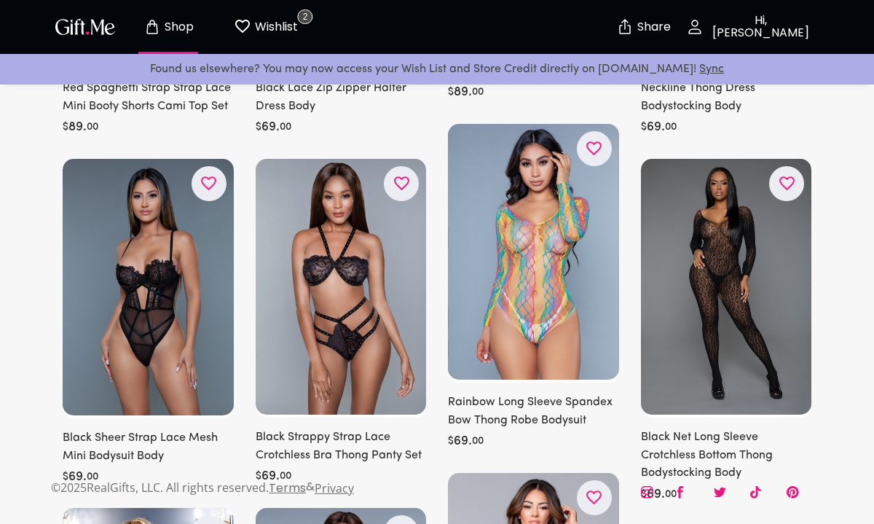
scroll to position [768, 0]
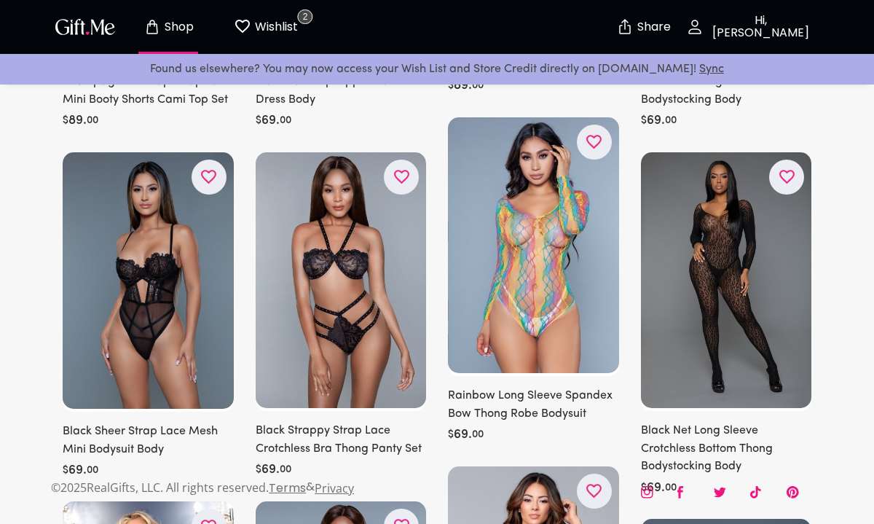
click at [176, 309] on img at bounding box center [148, 280] width 171 height 257
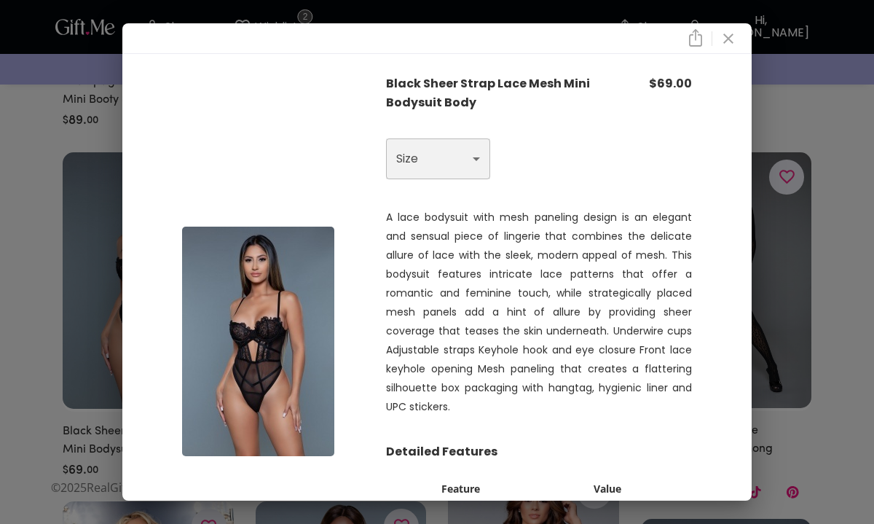
click at [390, 161] on select "Choose One 1X 2X 3X" at bounding box center [438, 158] width 104 height 41
click at [725, 36] on icon "close" at bounding box center [728, 38] width 17 height 17
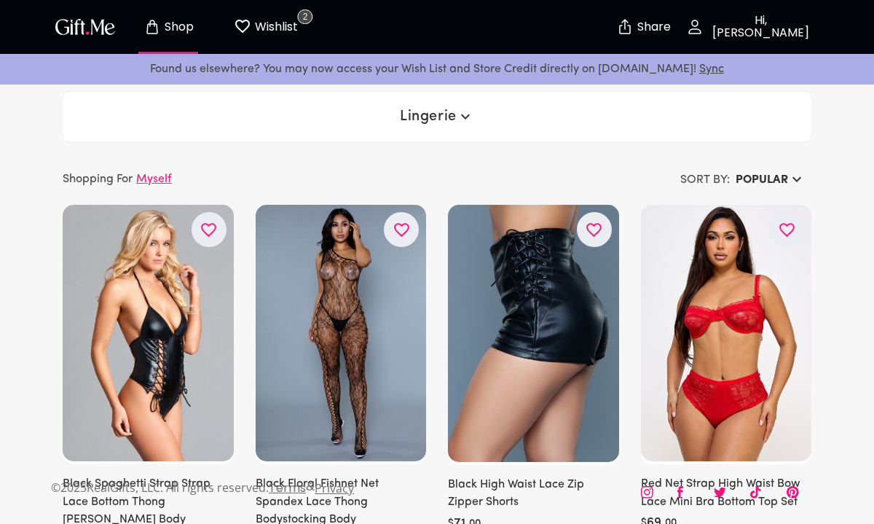
click at [331, 322] on img at bounding box center [341, 333] width 171 height 256
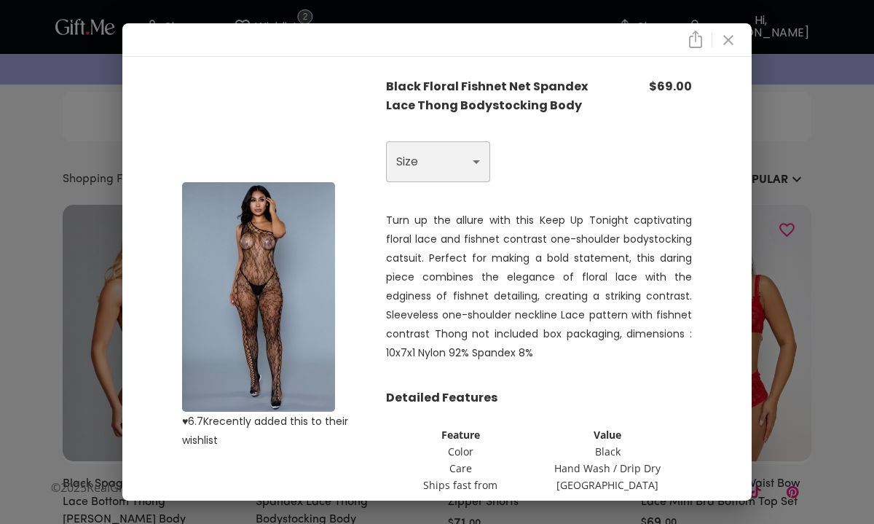
click at [468, 149] on select "Choose One Q" at bounding box center [438, 161] width 104 height 41
click at [732, 42] on icon "close" at bounding box center [728, 40] width 10 height 10
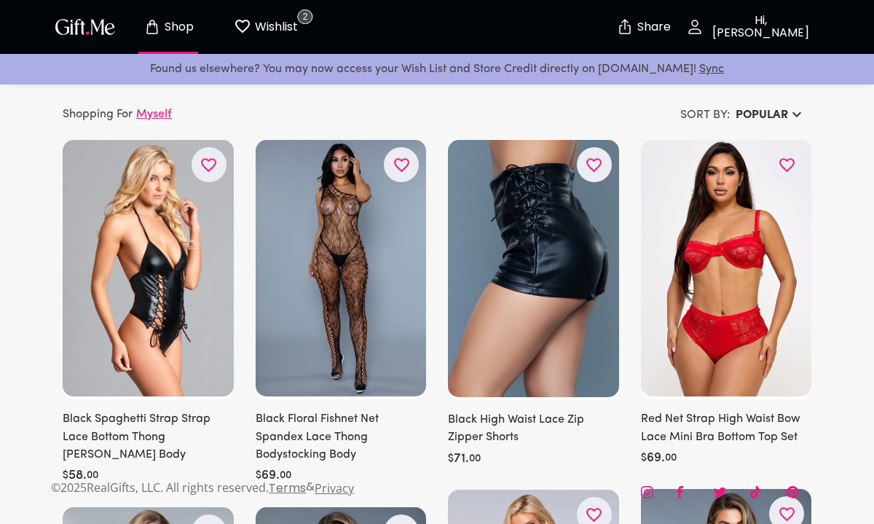
scroll to position [82, 0]
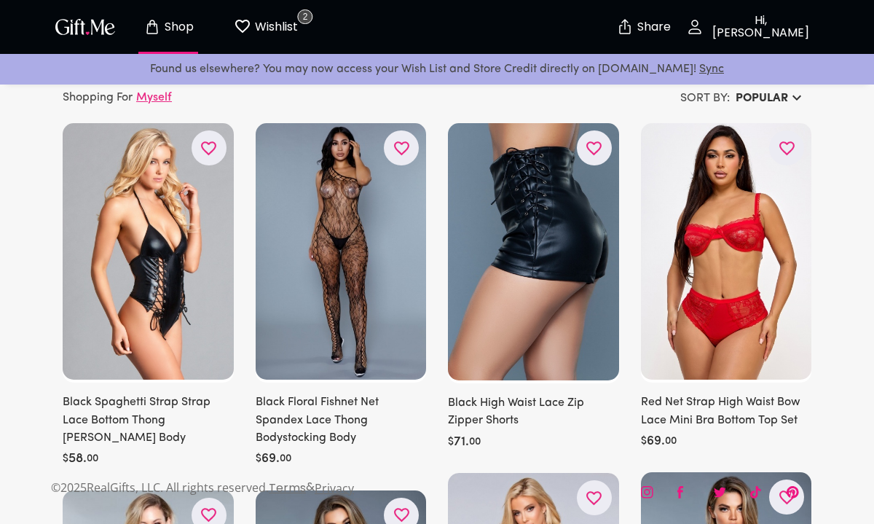
click at [733, 264] on img at bounding box center [726, 251] width 171 height 256
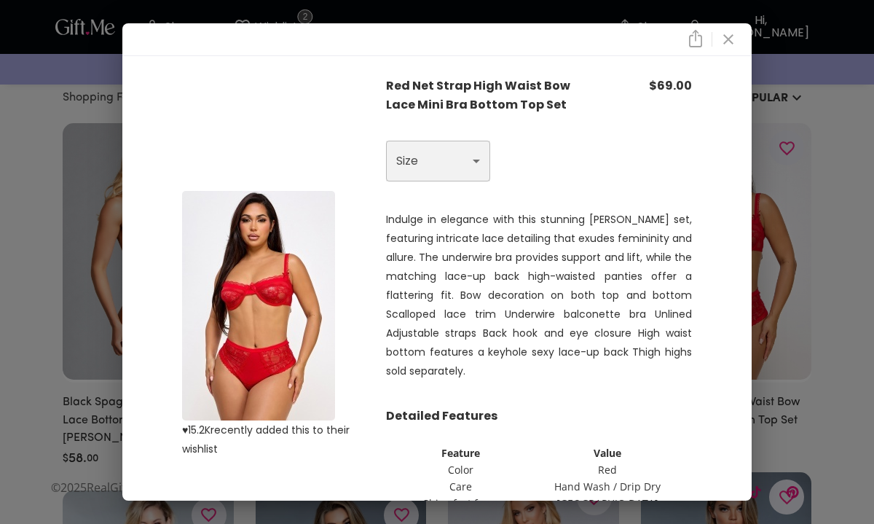
click at [462, 158] on select "Choose One 1X S M L XL 2X 3X" at bounding box center [438, 161] width 104 height 41
select select "M"
click at [386, 141] on select "Choose One 1X S M L XL 2X 3X" at bounding box center [438, 161] width 104 height 41
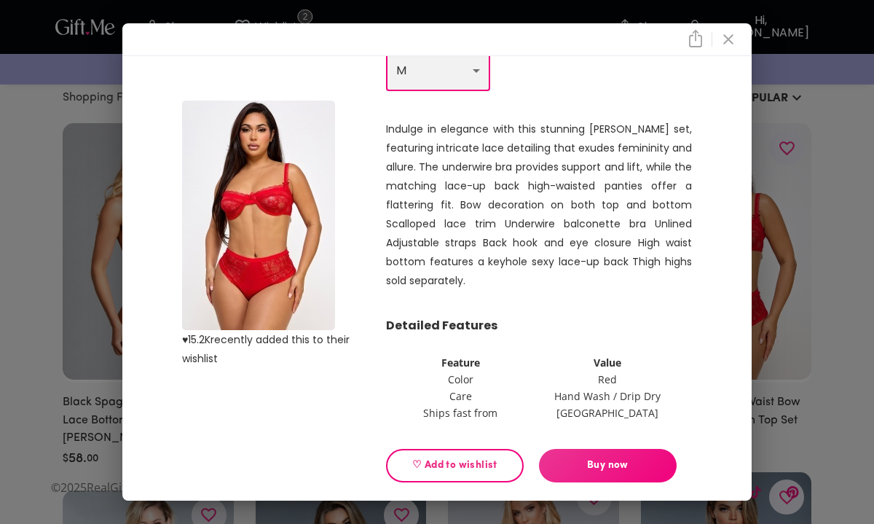
scroll to position [98, 0]
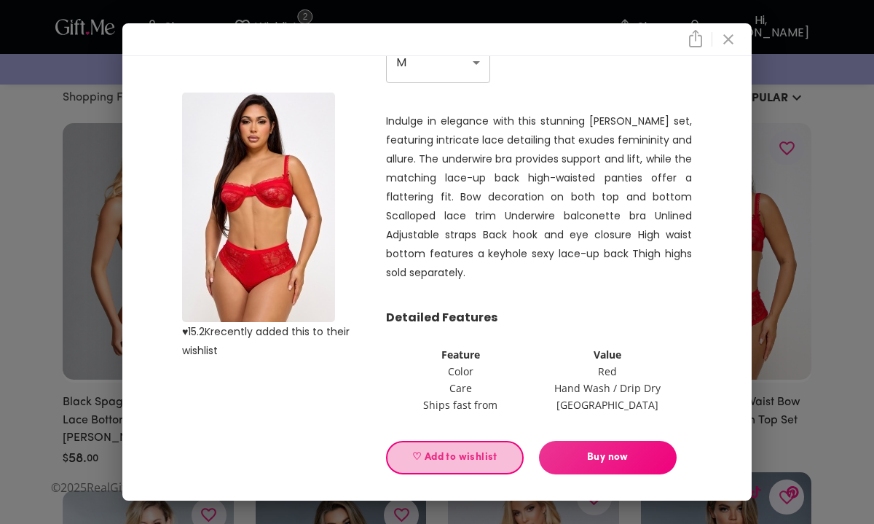
click at [460, 449] on span "♡ Add to wishlist" at bounding box center [454, 457] width 113 height 16
click at [729, 32] on icon "close" at bounding box center [728, 39] width 17 height 17
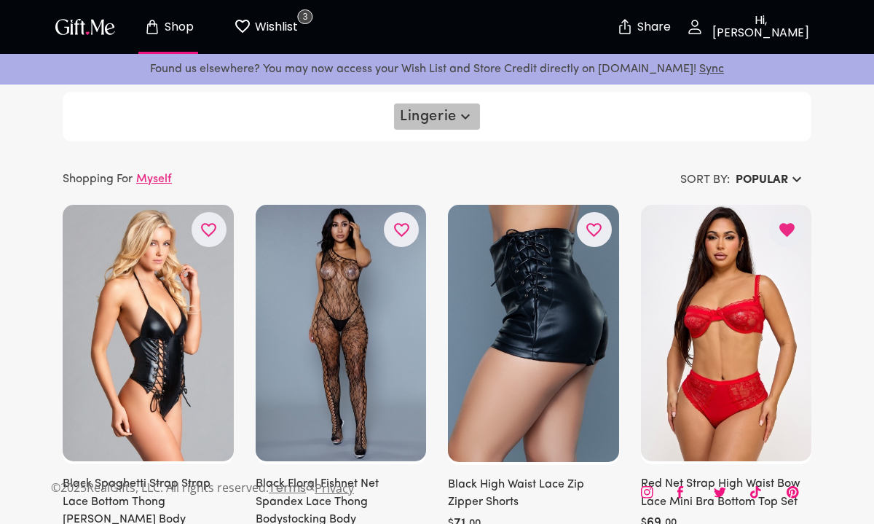
click at [419, 111] on span "Lingerie" at bounding box center [437, 116] width 74 height 17
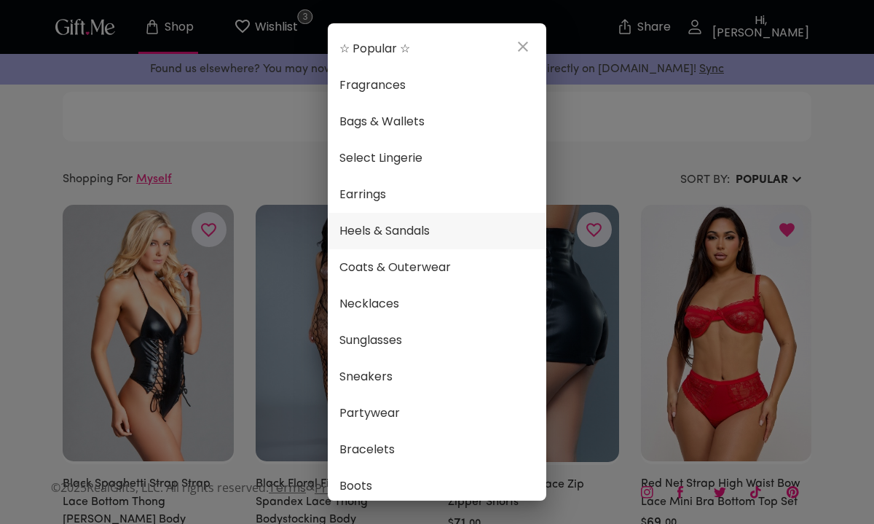
click at [448, 232] on span "Heels & Sandals" at bounding box center [436, 230] width 195 height 19
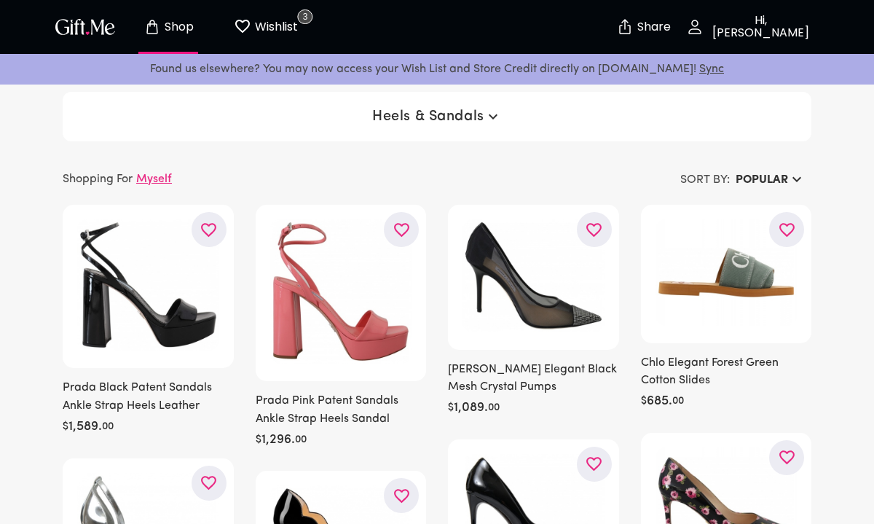
click at [752, 174] on h6 "Popular" at bounding box center [762, 179] width 52 height 17
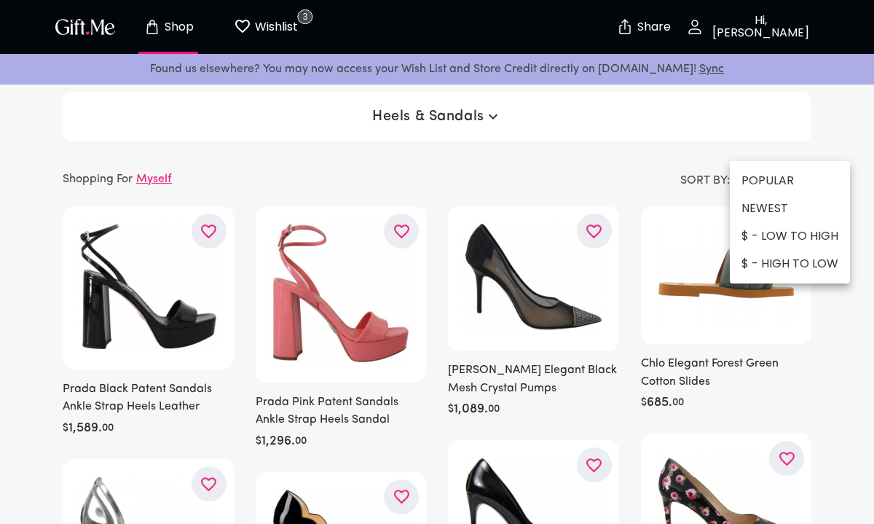
click at [766, 232] on li "$ - LOW TO HIGH" at bounding box center [790, 236] width 120 height 28
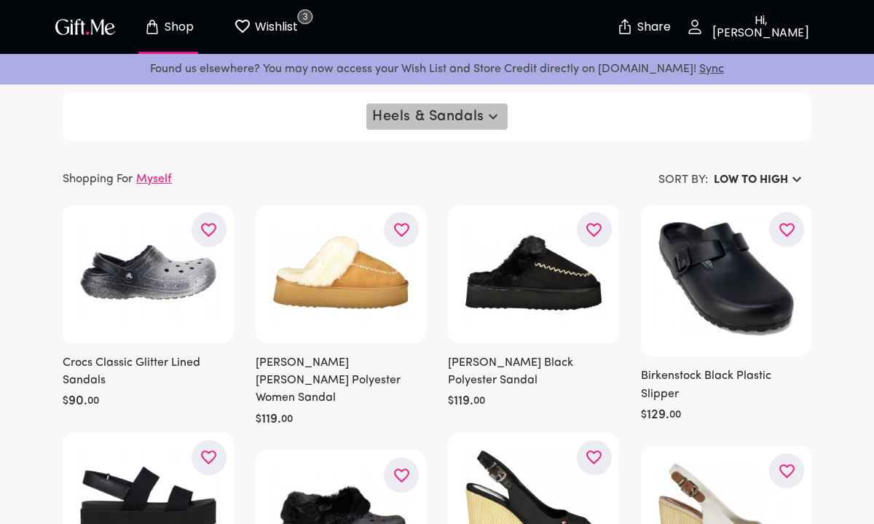
click at [448, 111] on span "Heels & Sandals" at bounding box center [437, 116] width 130 height 17
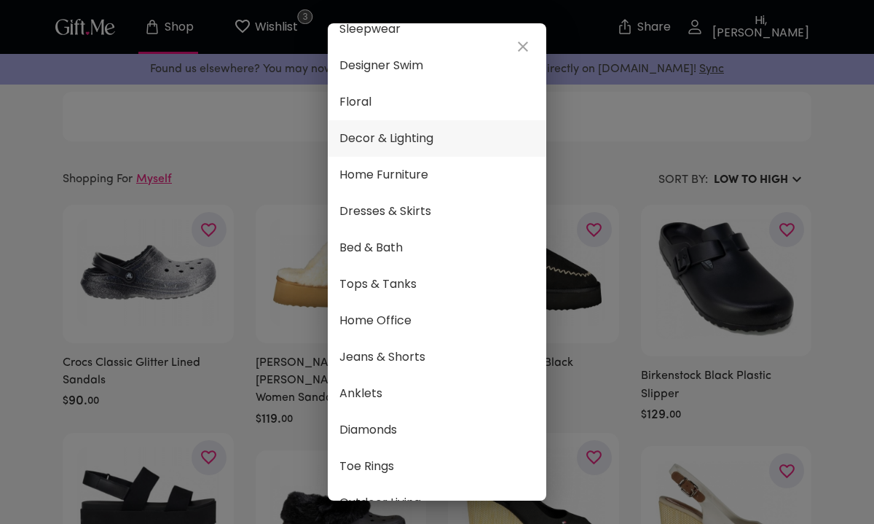
scroll to position [563, 0]
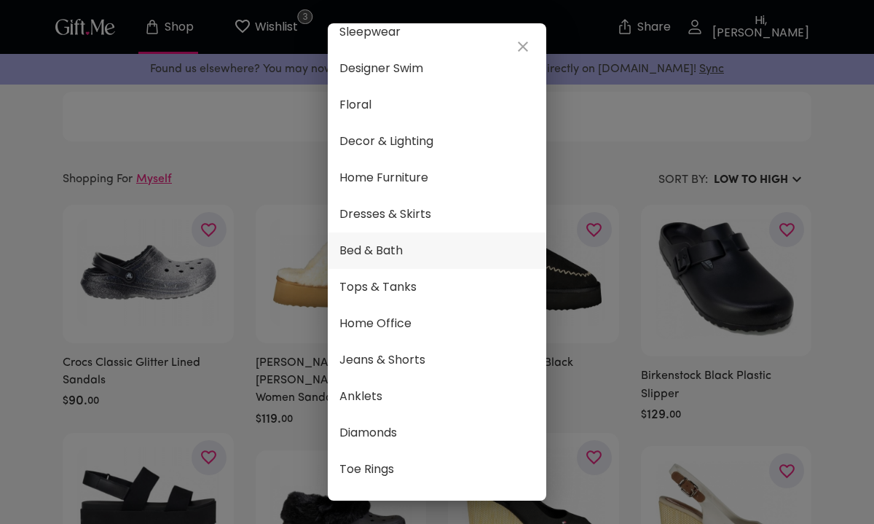
click at [409, 257] on span "Bed & Bath" at bounding box center [436, 250] width 195 height 19
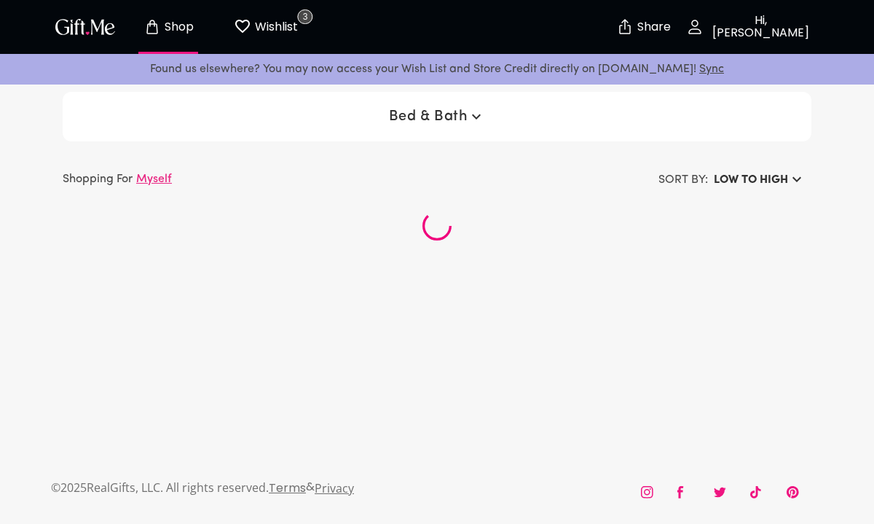
scroll to position [599, 0]
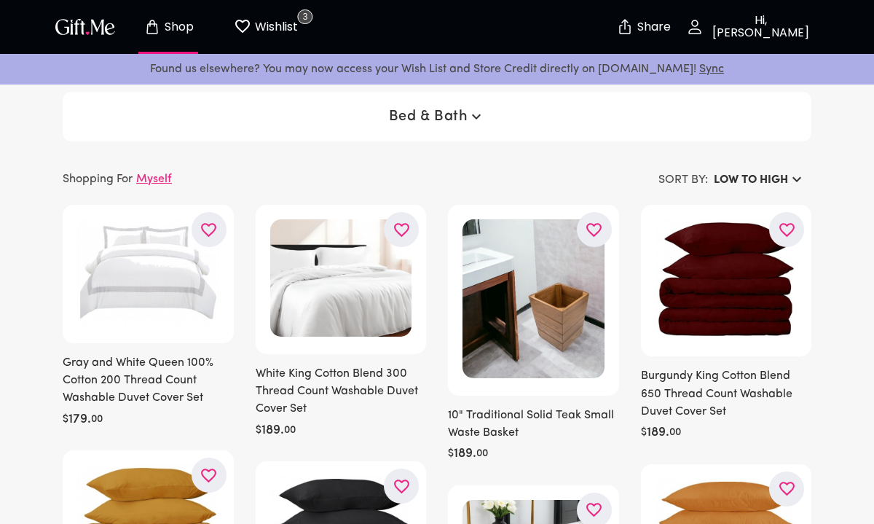
click at [440, 106] on button "Bed & Bath" at bounding box center [437, 116] width 109 height 26
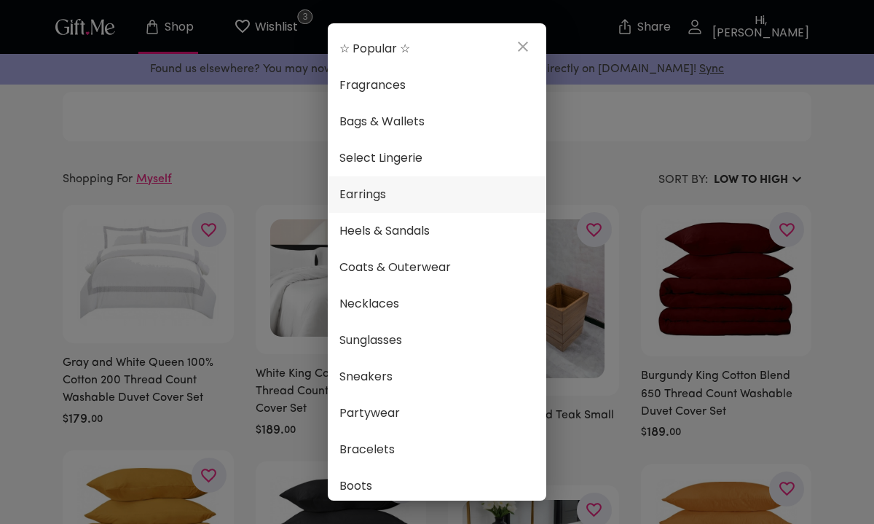
click at [375, 196] on span "Earrings" at bounding box center [436, 194] width 195 height 19
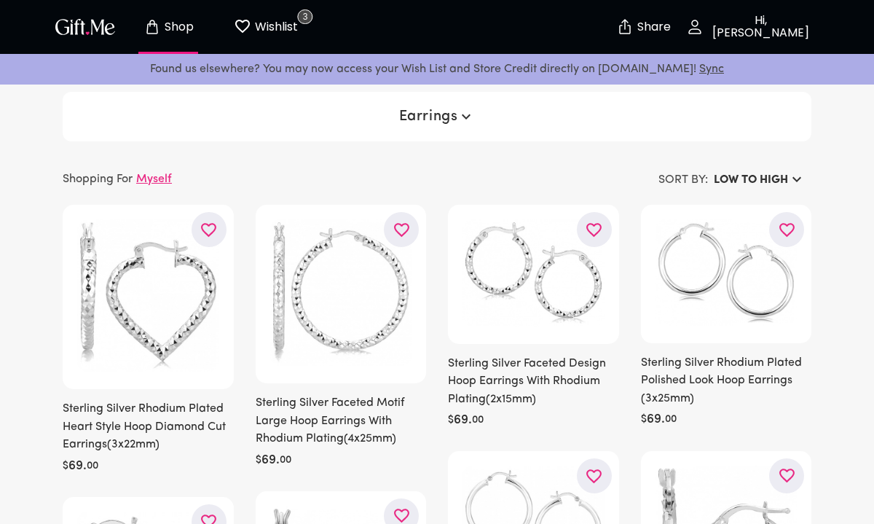
click at [432, 109] on span "Earrings" at bounding box center [437, 116] width 76 height 17
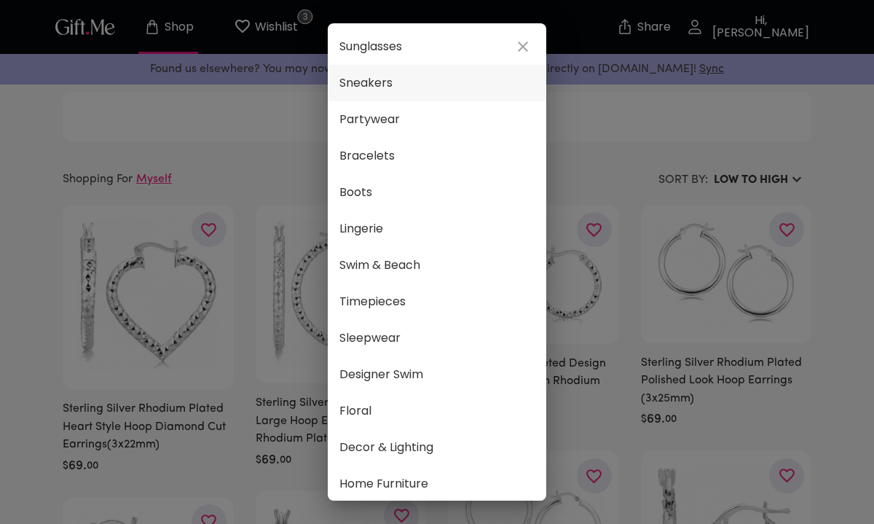
scroll to position [266, 0]
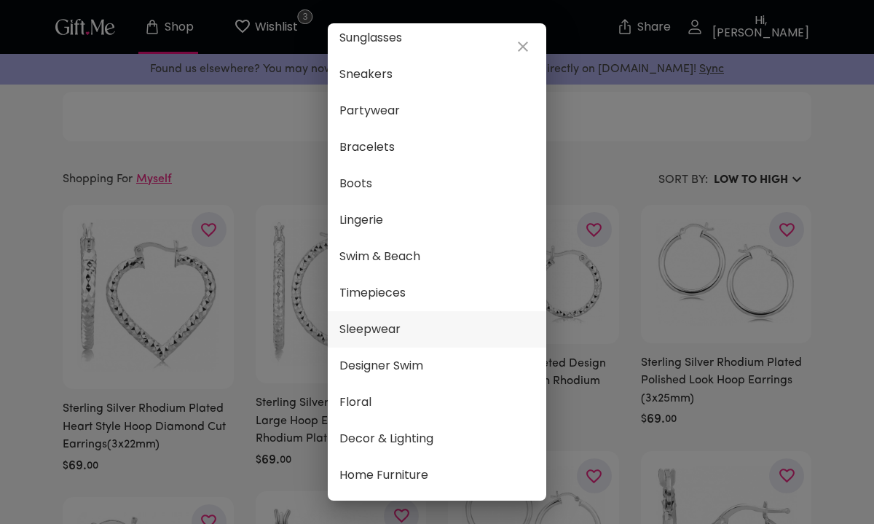
click at [393, 326] on span "Sleepwear" at bounding box center [436, 329] width 195 height 19
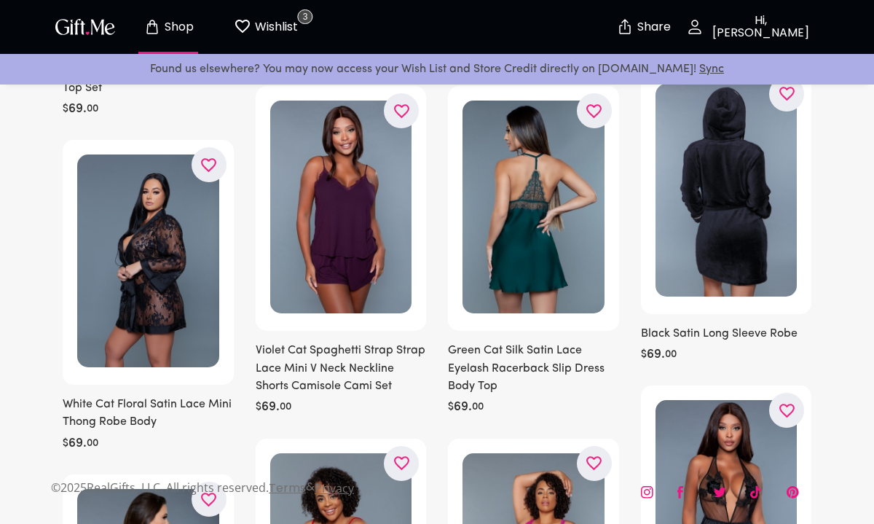
scroll to position [1479, 0]
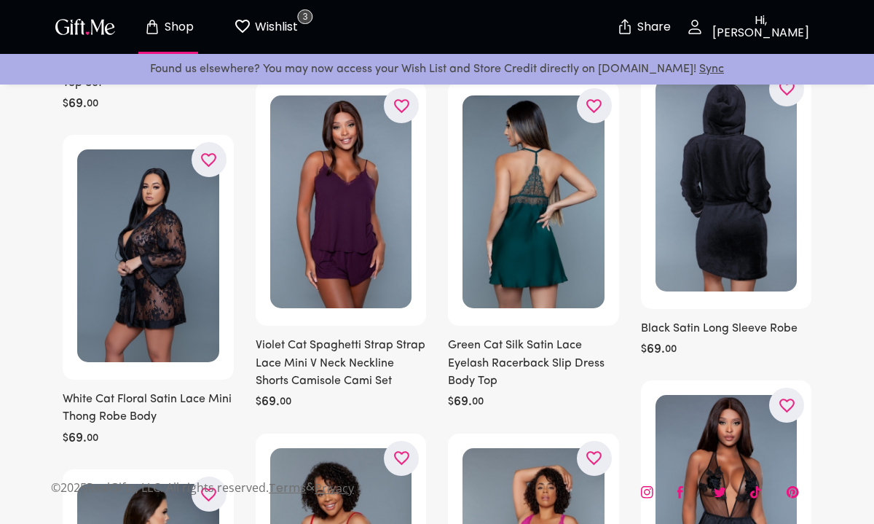
click at [136, 232] on img at bounding box center [148, 255] width 142 height 213
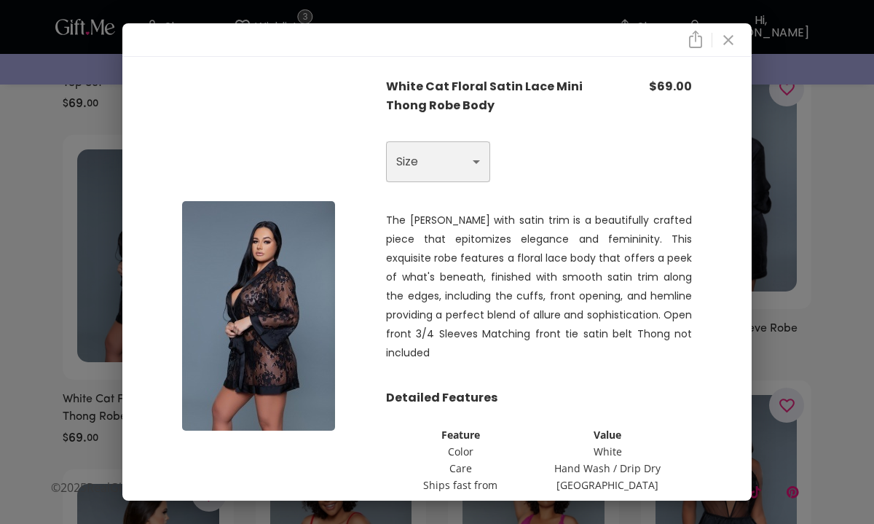
click at [409, 159] on select "Choose One 1X S M 2X 3X" at bounding box center [438, 161] width 104 height 41
select select "M"
click at [386, 143] on select "Choose One 1X S M 2X 3X" at bounding box center [438, 161] width 104 height 41
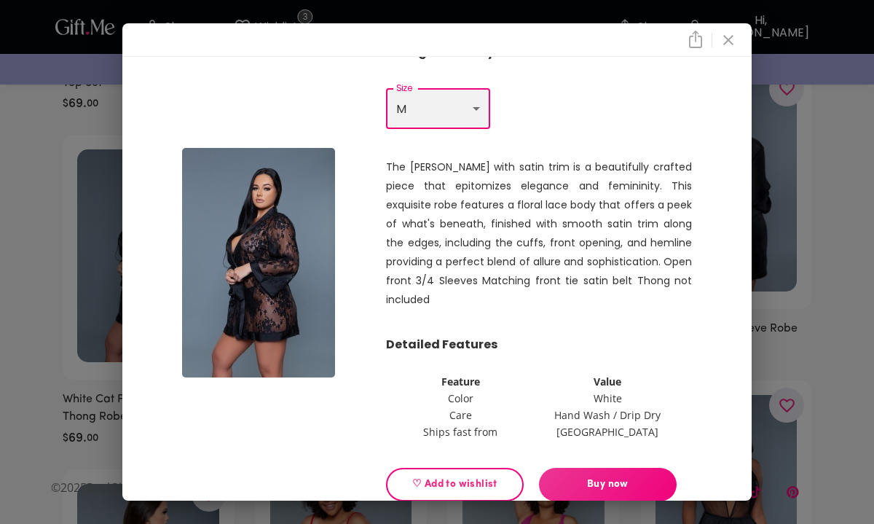
scroll to position [63, 0]
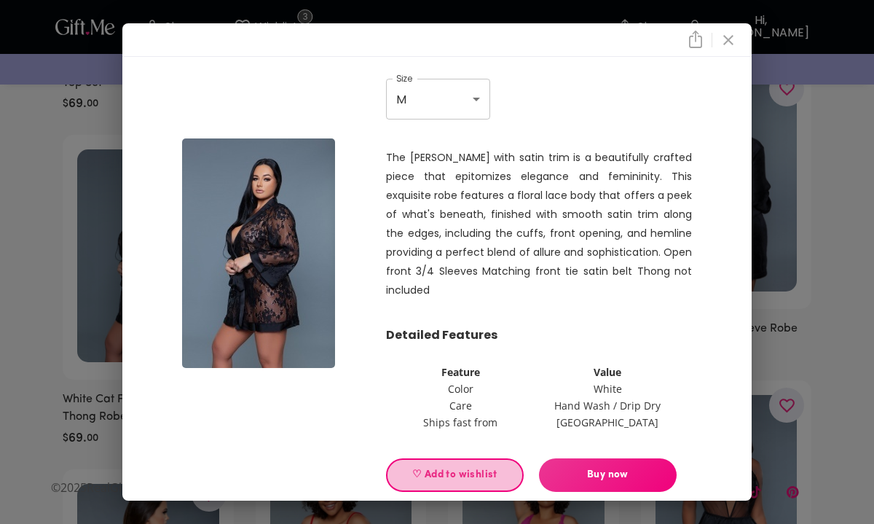
click at [471, 467] on span "♡ Add to wishlist" at bounding box center [454, 475] width 113 height 16
